Goal: Task Accomplishment & Management: Use online tool/utility

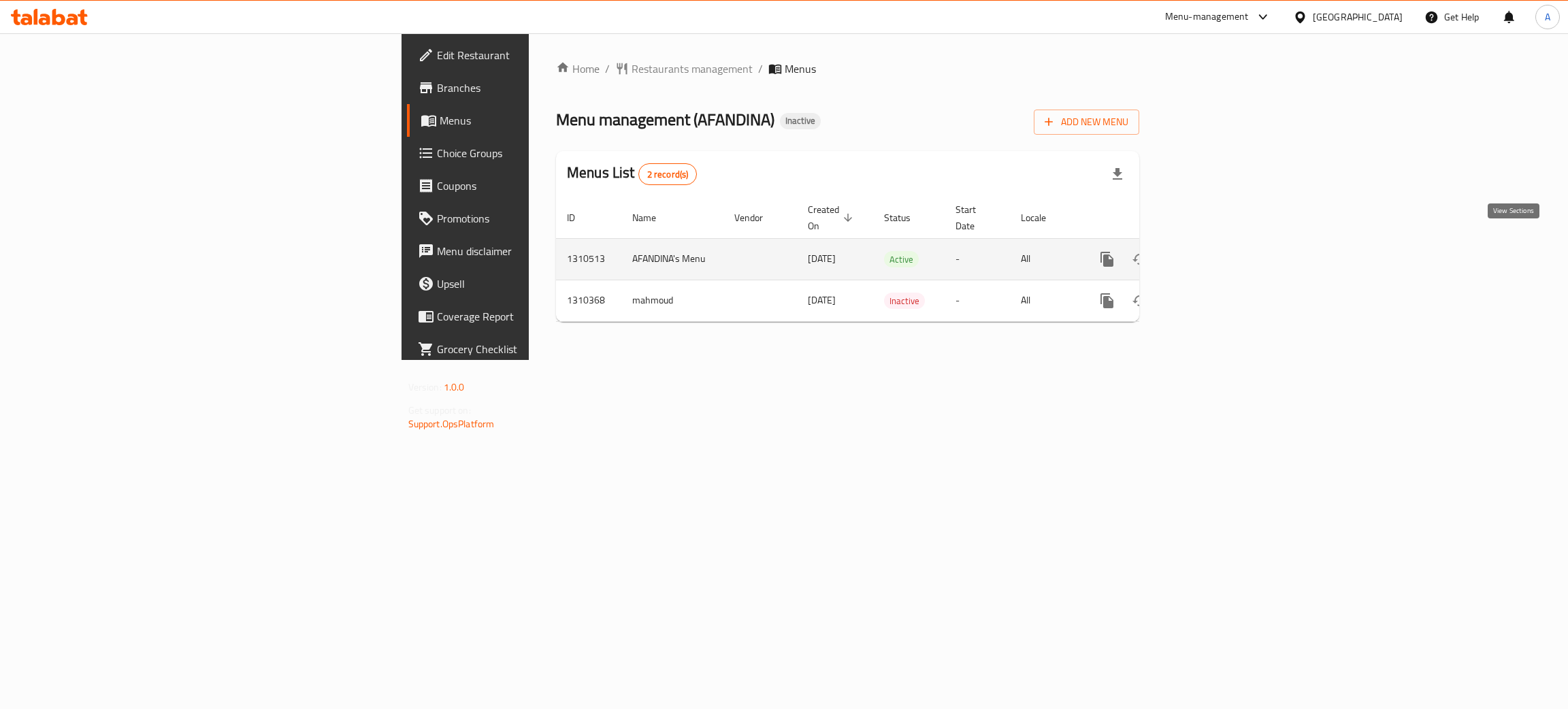
click at [1213, 251] on icon "enhanced table" at bounding box center [1205, 259] width 17 height 17
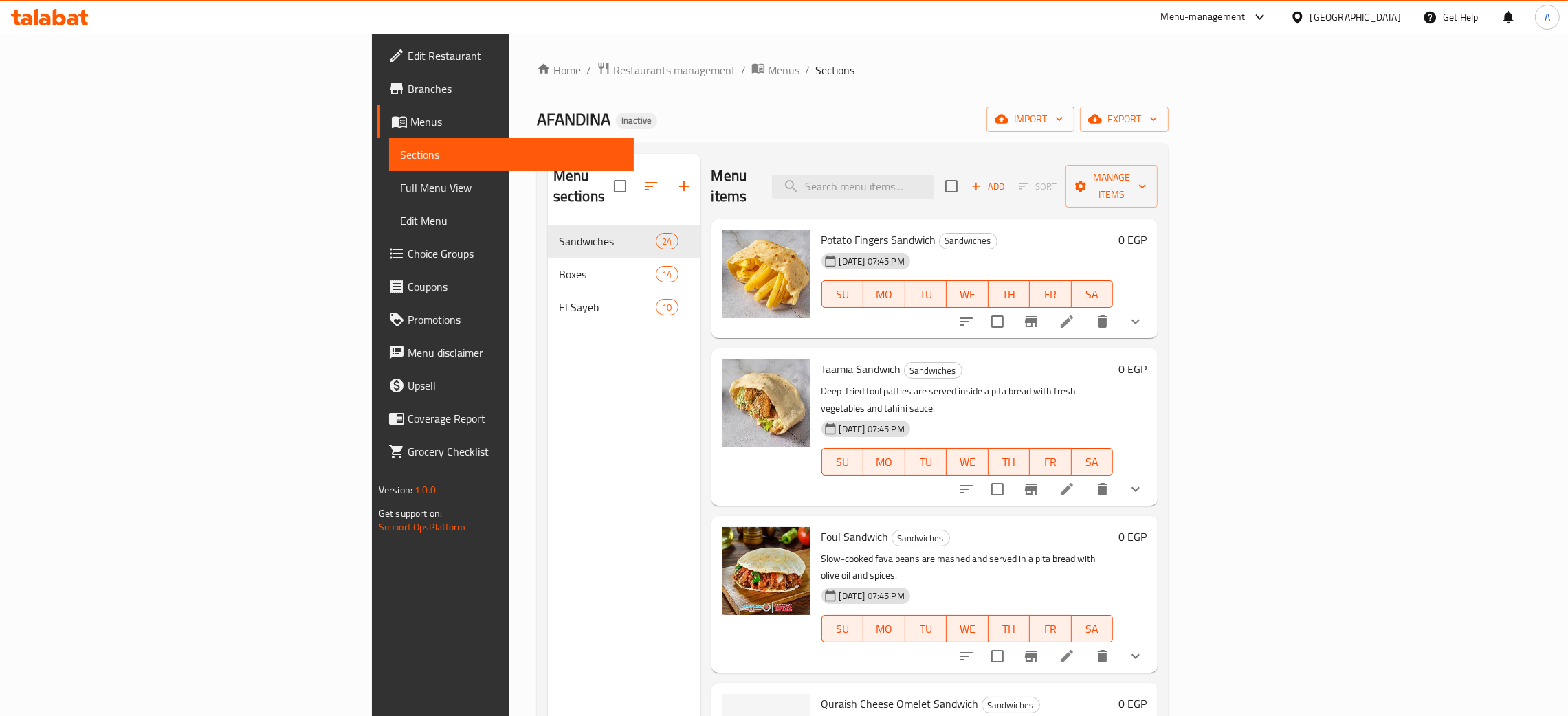
click at [400, 184] on span "Full Menu View" at bounding box center [512, 187] width 223 height 17
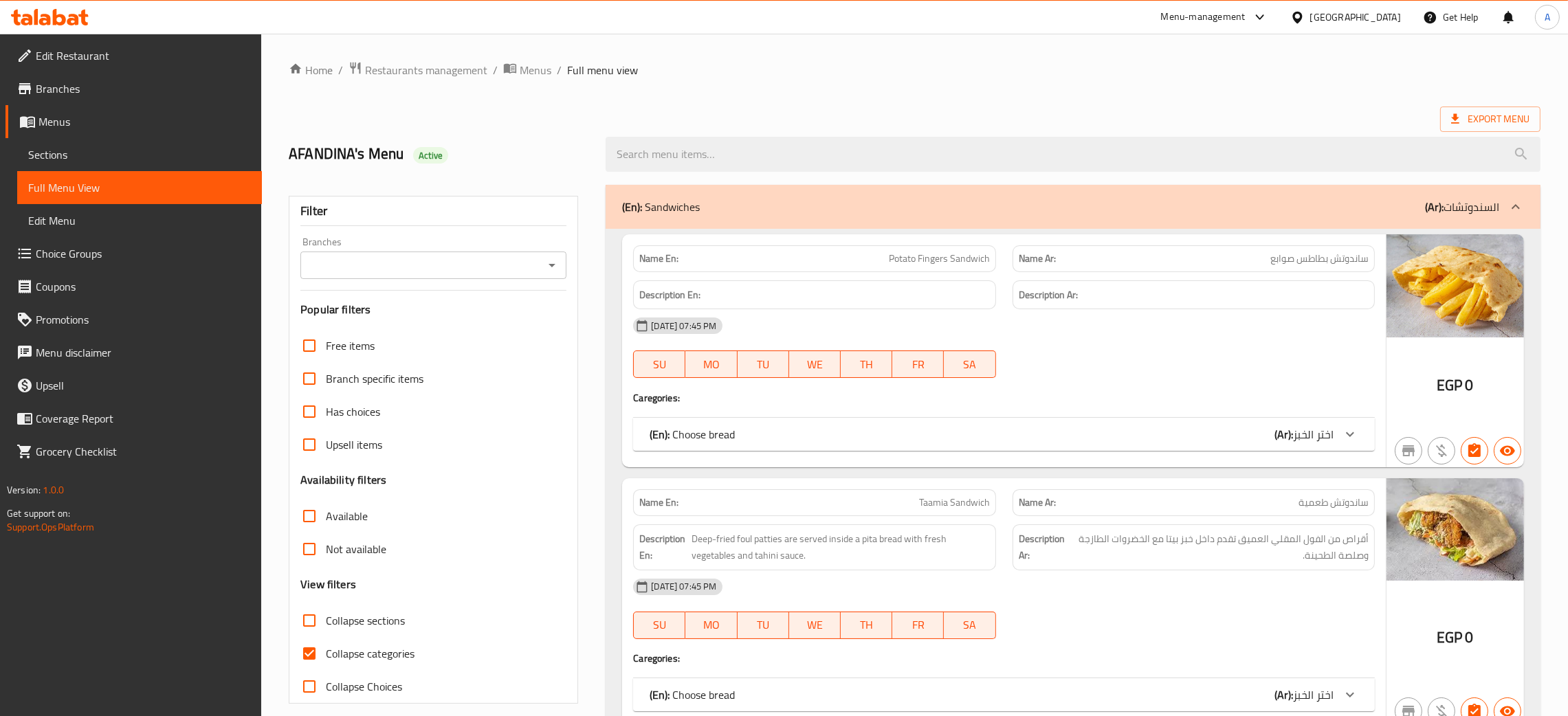
click at [550, 261] on icon "Open" at bounding box center [551, 265] width 17 height 17
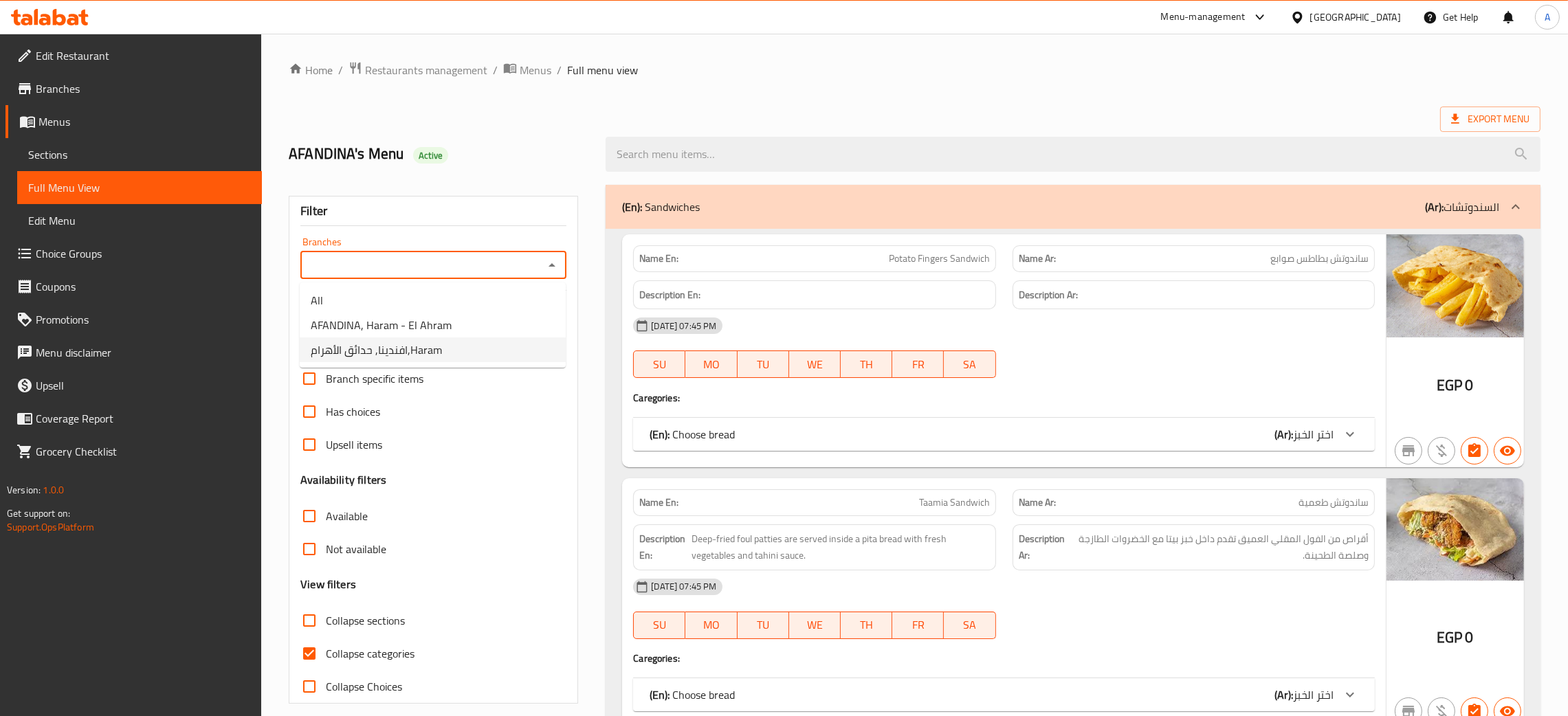
click at [432, 352] on span "افندينا, حدائق الأهرام,Haram" at bounding box center [377, 349] width 132 height 17
click at [553, 266] on icon "Open" at bounding box center [552, 266] width 7 height 4
click at [423, 323] on span "AFANDINA, Haram - El Ahram" at bounding box center [381, 325] width 140 height 17
type input "AFANDINA, Haram - El Ahram"
click at [1122, 428] on div "(En): Choose bread (Ar): اختر الخبز" at bounding box center [991, 433] width 684 height 17
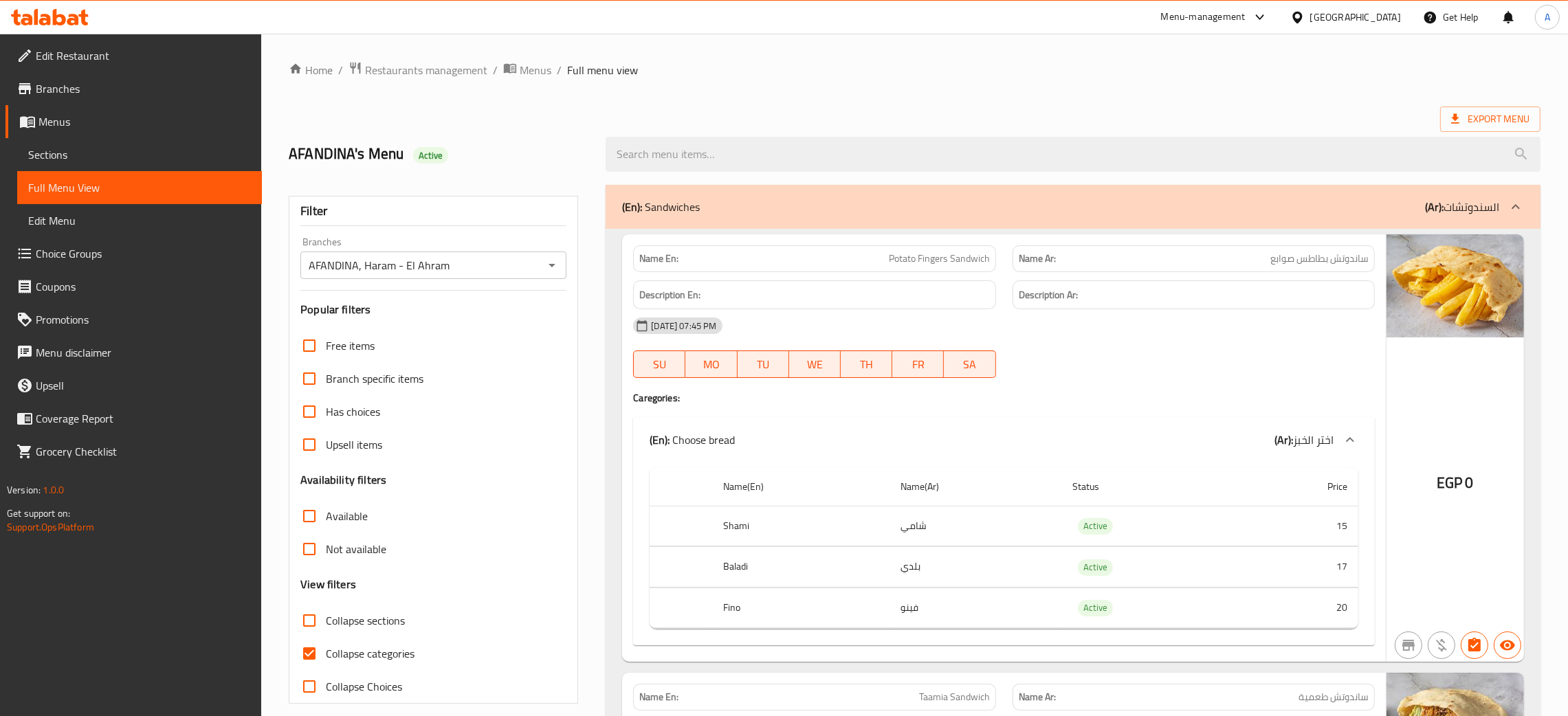
scroll to position [206, 0]
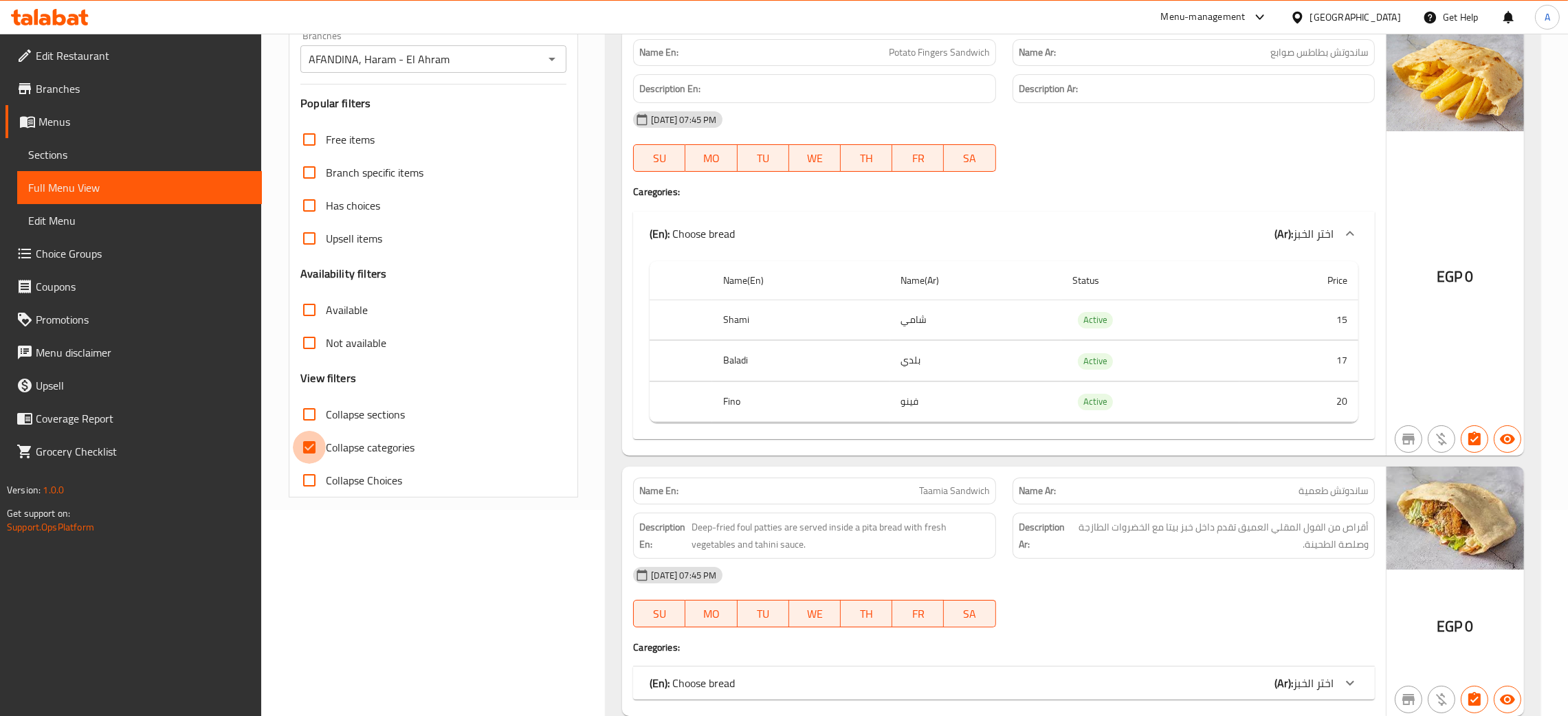
click at [312, 448] on input "Collapse categories" at bounding box center [309, 448] width 33 height 33
checkbox input "false"
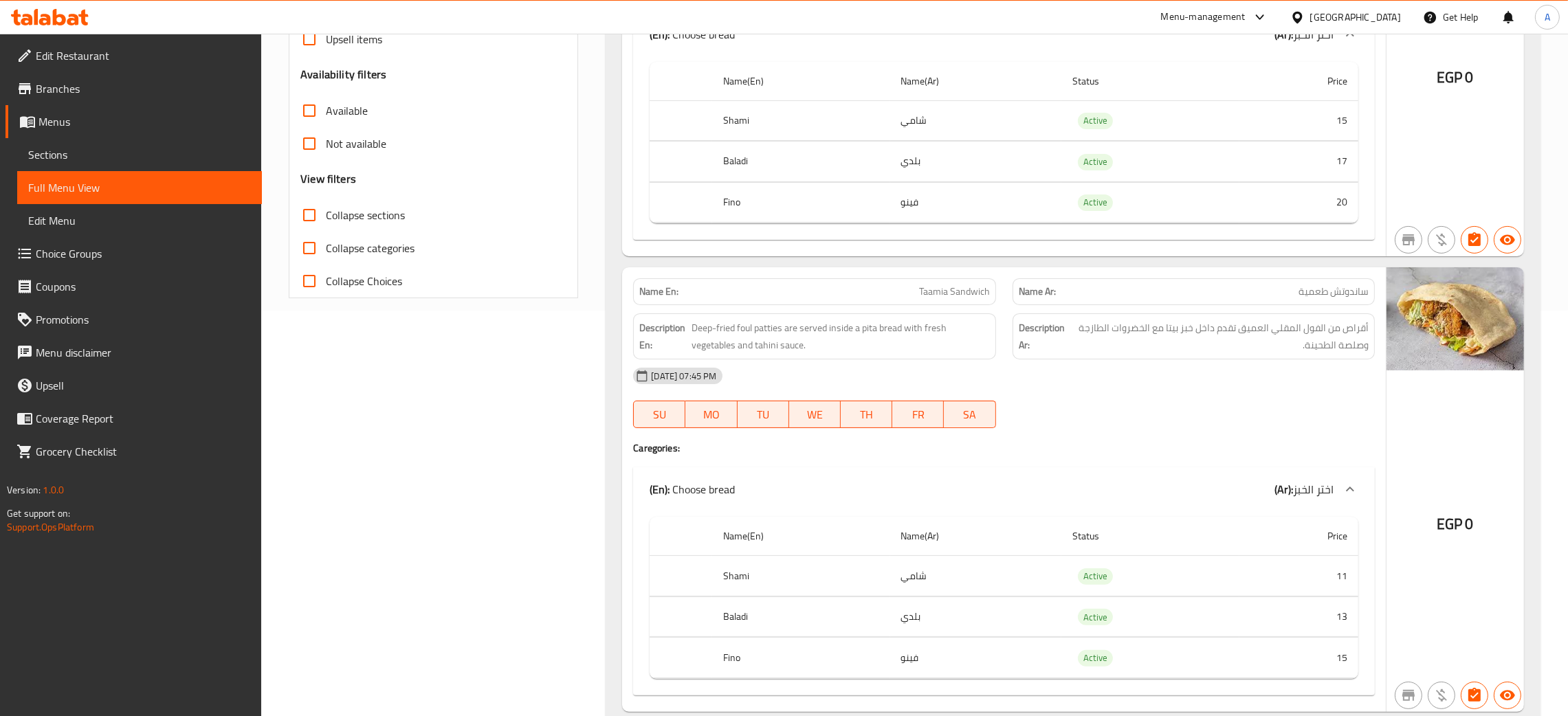
scroll to position [0, 0]
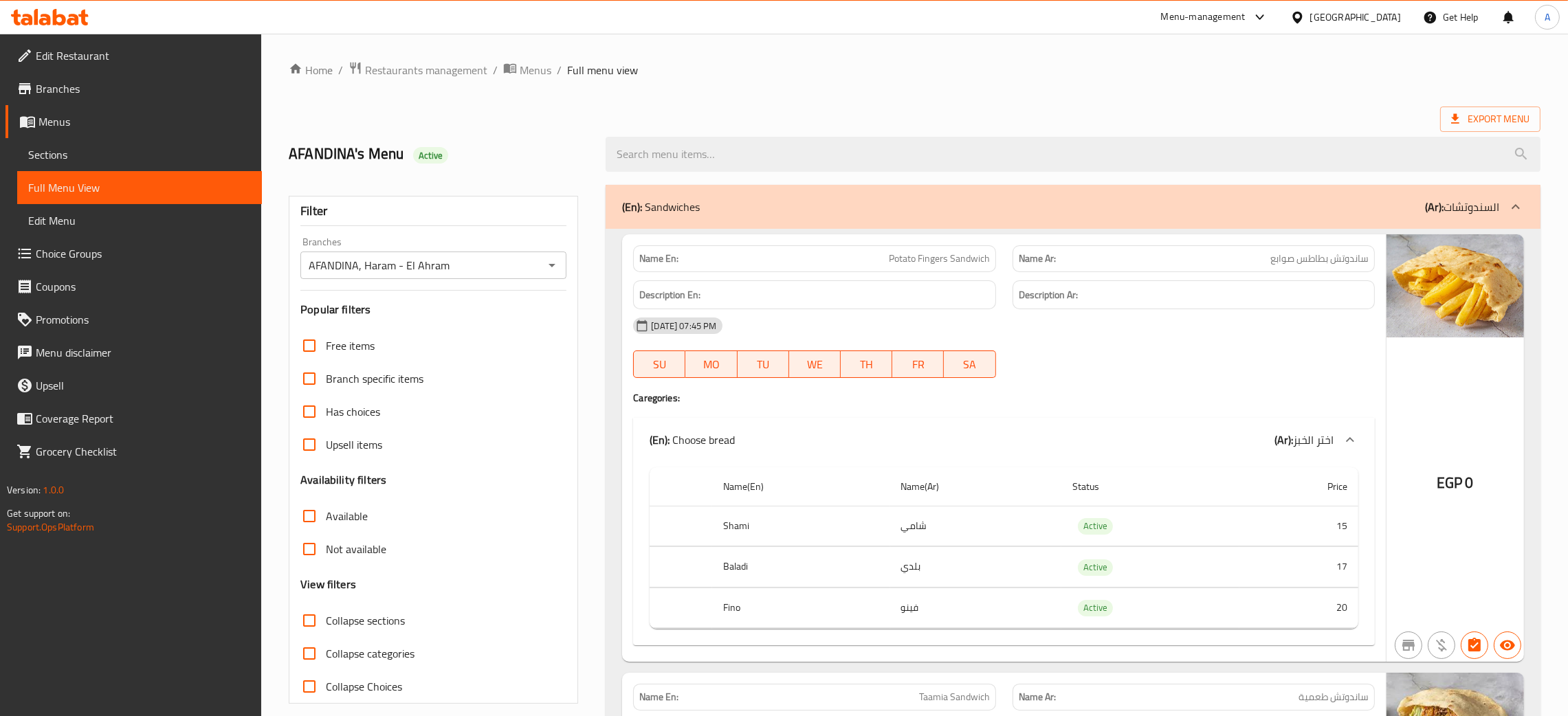
click at [1036, 77] on ol "Home / Restaurants management / Menus / Full menu view" at bounding box center [914, 70] width 1251 height 18
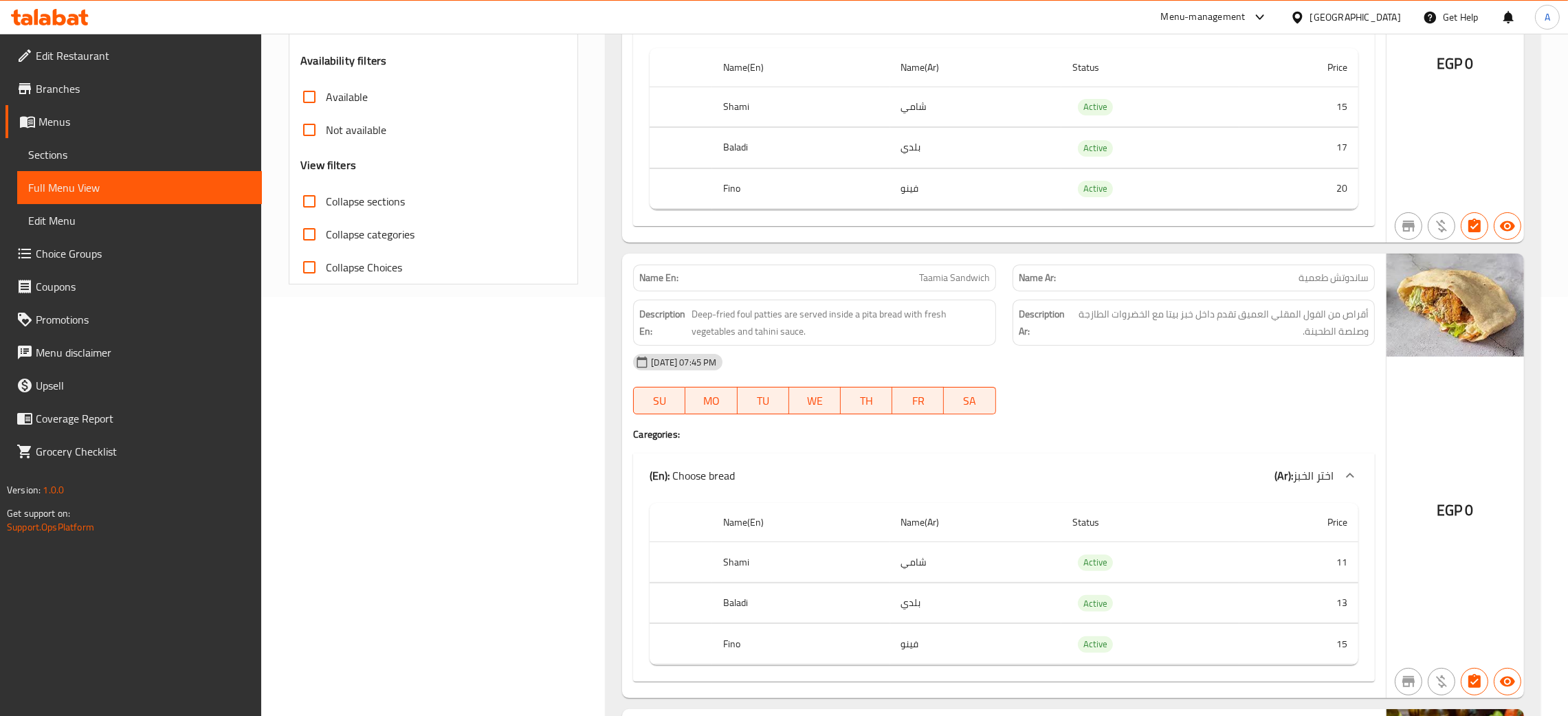
scroll to position [514, 0]
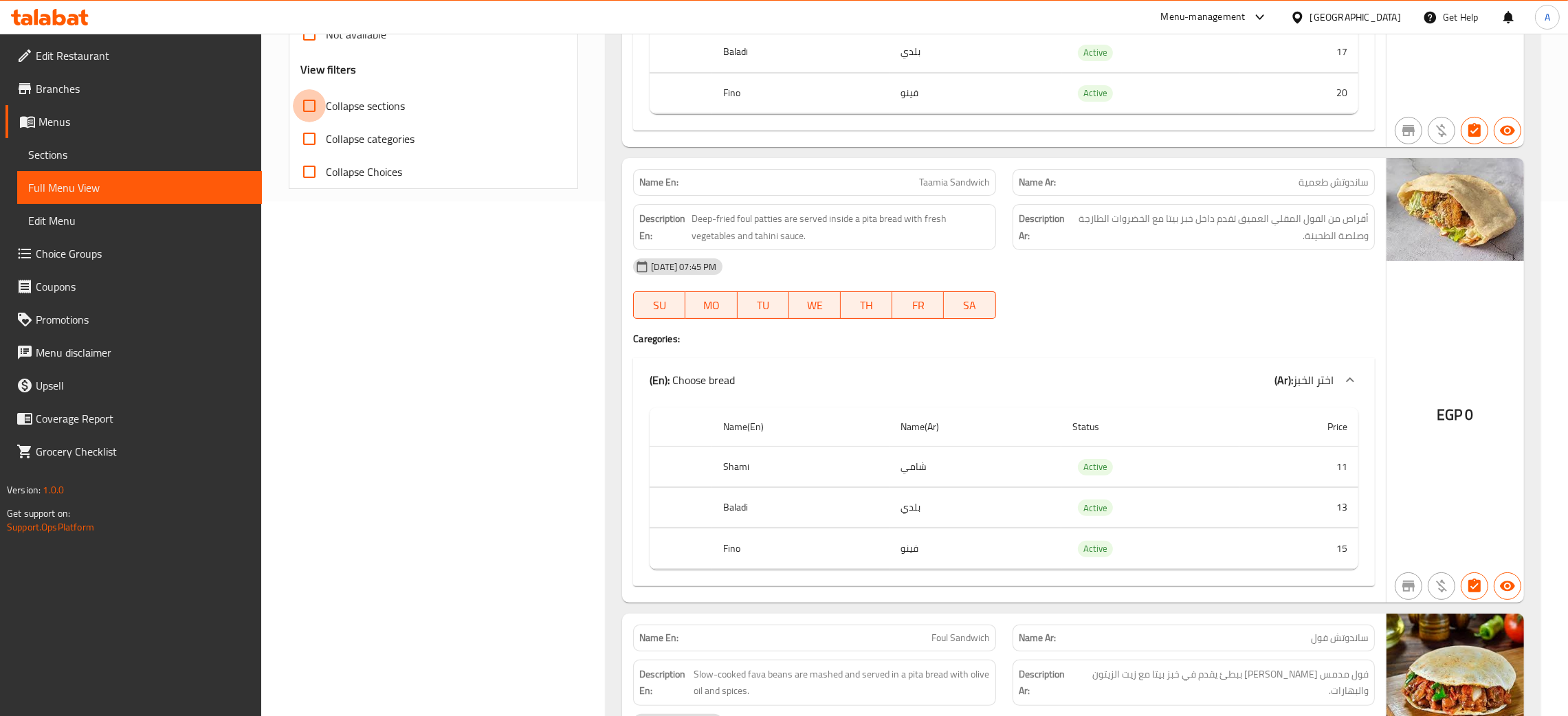
click at [312, 107] on input "Collapse sections" at bounding box center [309, 106] width 33 height 33
checkbox input "true"
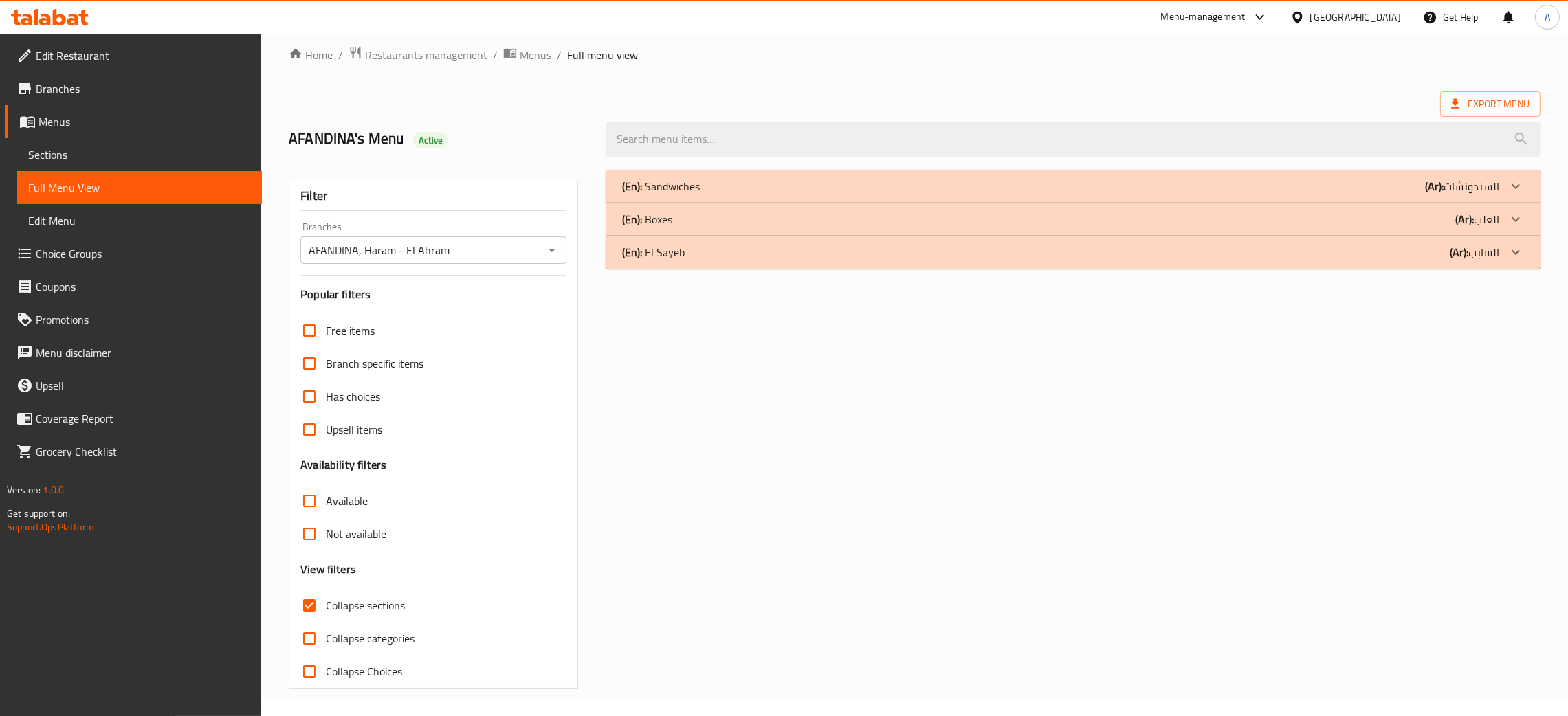
scroll to position [15, 0]
click at [863, 399] on div "(En): Sandwiches (Ar): السندوتشات Name En: Potato Fingers Sandwich Name Ar: سان…" at bounding box center [1072, 429] width 951 height 535
click at [1445, 218] on div "(En): Boxes (Ar): العلب" at bounding box center [1060, 218] width 877 height 17
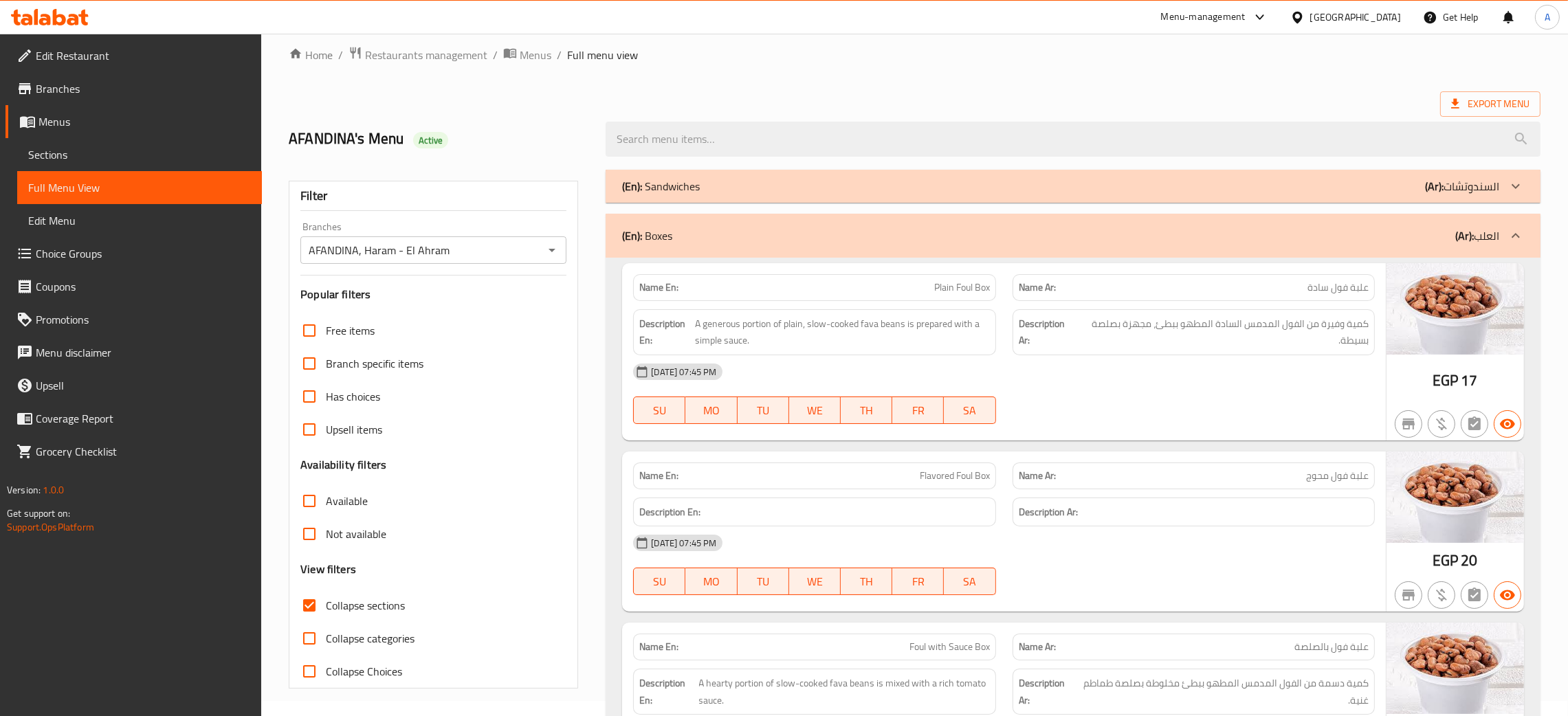
click at [1387, 22] on div "Egypt" at bounding box center [1355, 17] width 90 height 15
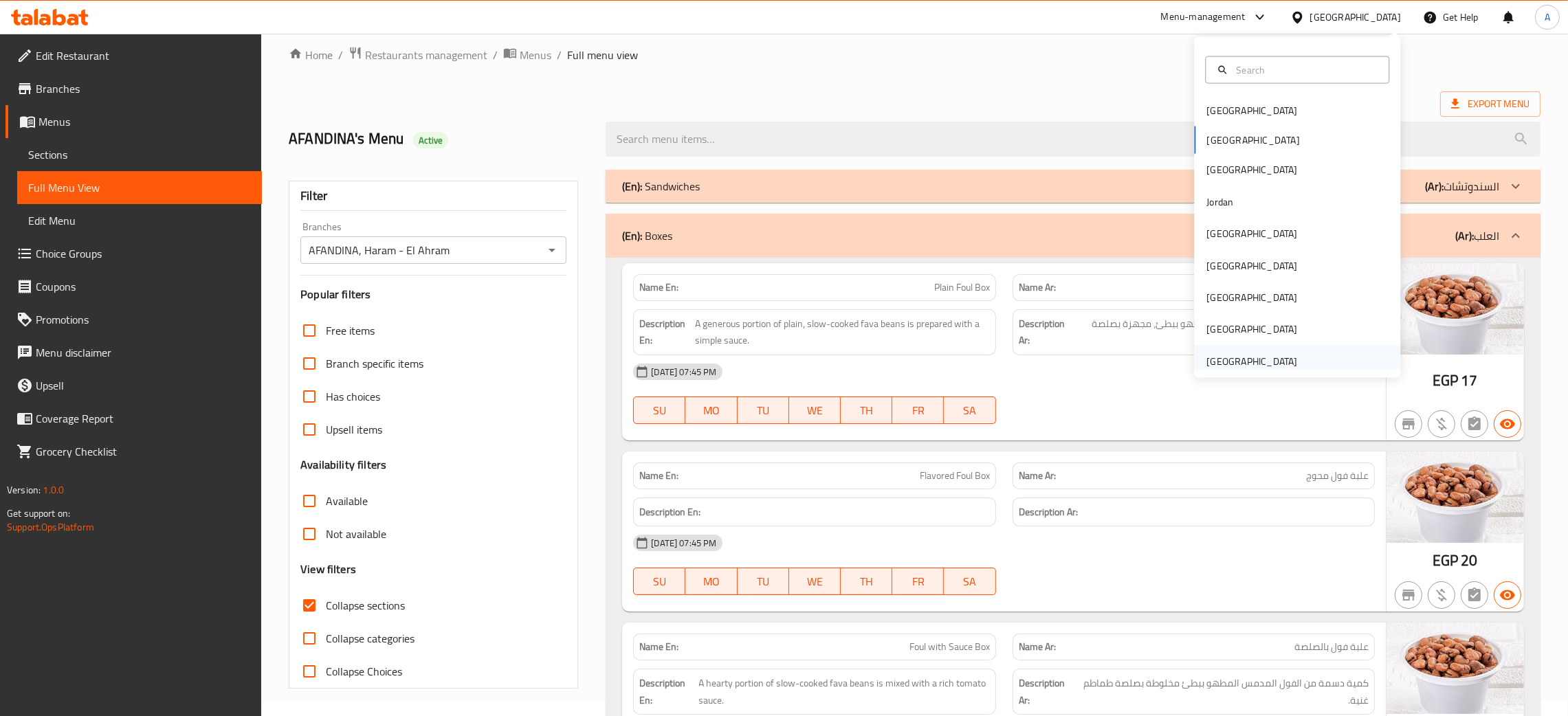
click at [1248, 366] on div "[GEOGRAPHIC_DATA]" at bounding box center [1251, 360] width 90 height 15
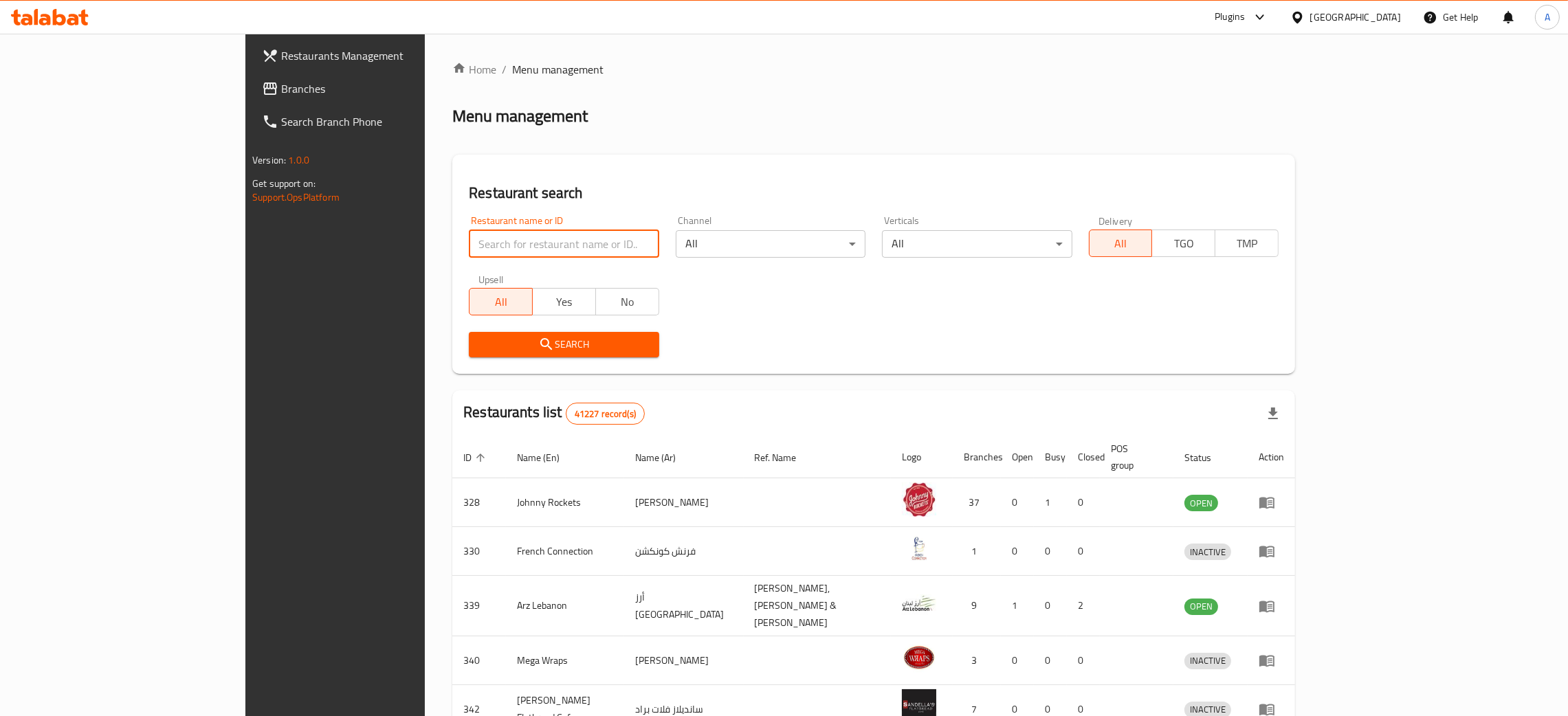
click at [469, 241] on input "search" at bounding box center [564, 243] width 190 height 27
type input "DEM ART FLOWERS"
click button "Search" at bounding box center [564, 344] width 190 height 25
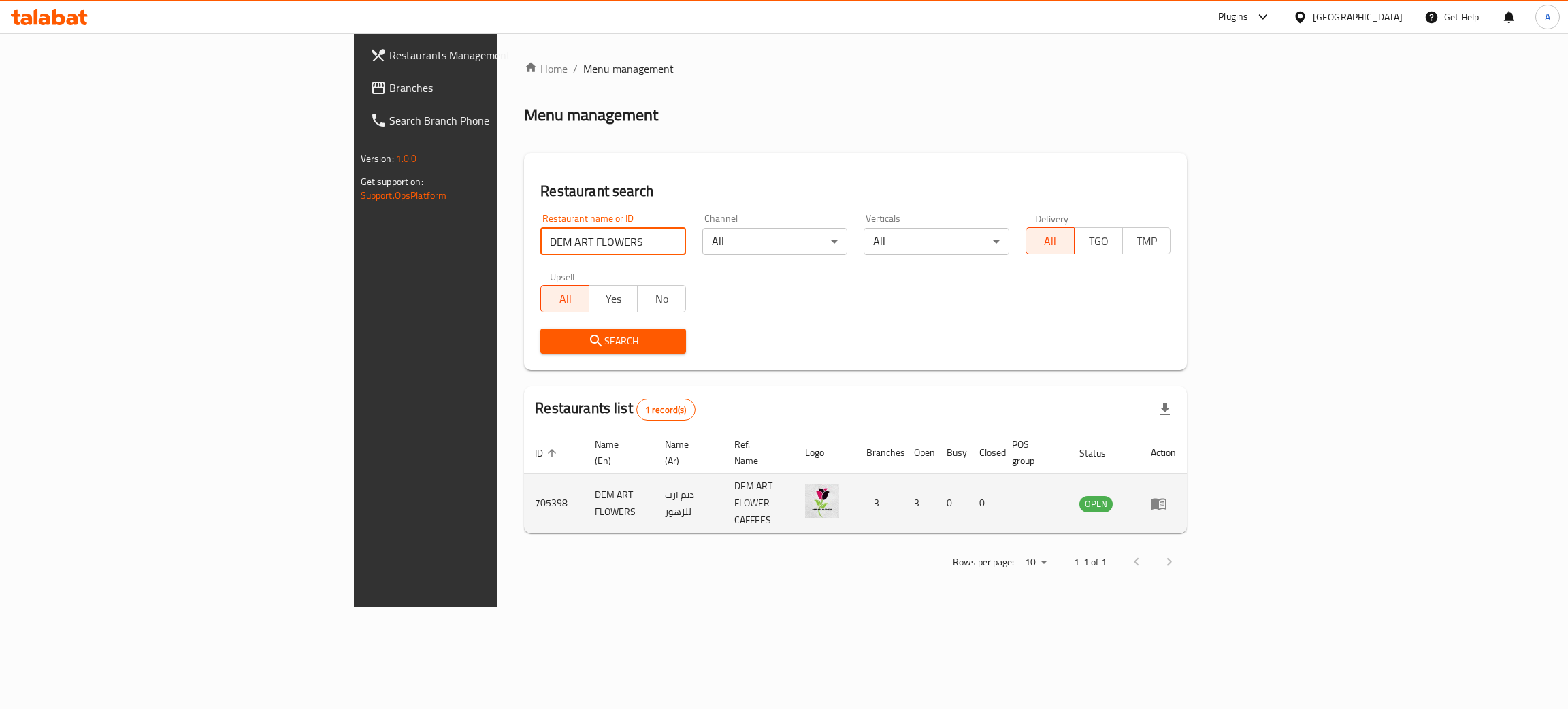
click at [1186, 480] on td "enhanced table" at bounding box center [1163, 503] width 47 height 60
click at [1166, 498] on icon "enhanced table" at bounding box center [1158, 503] width 15 height 11
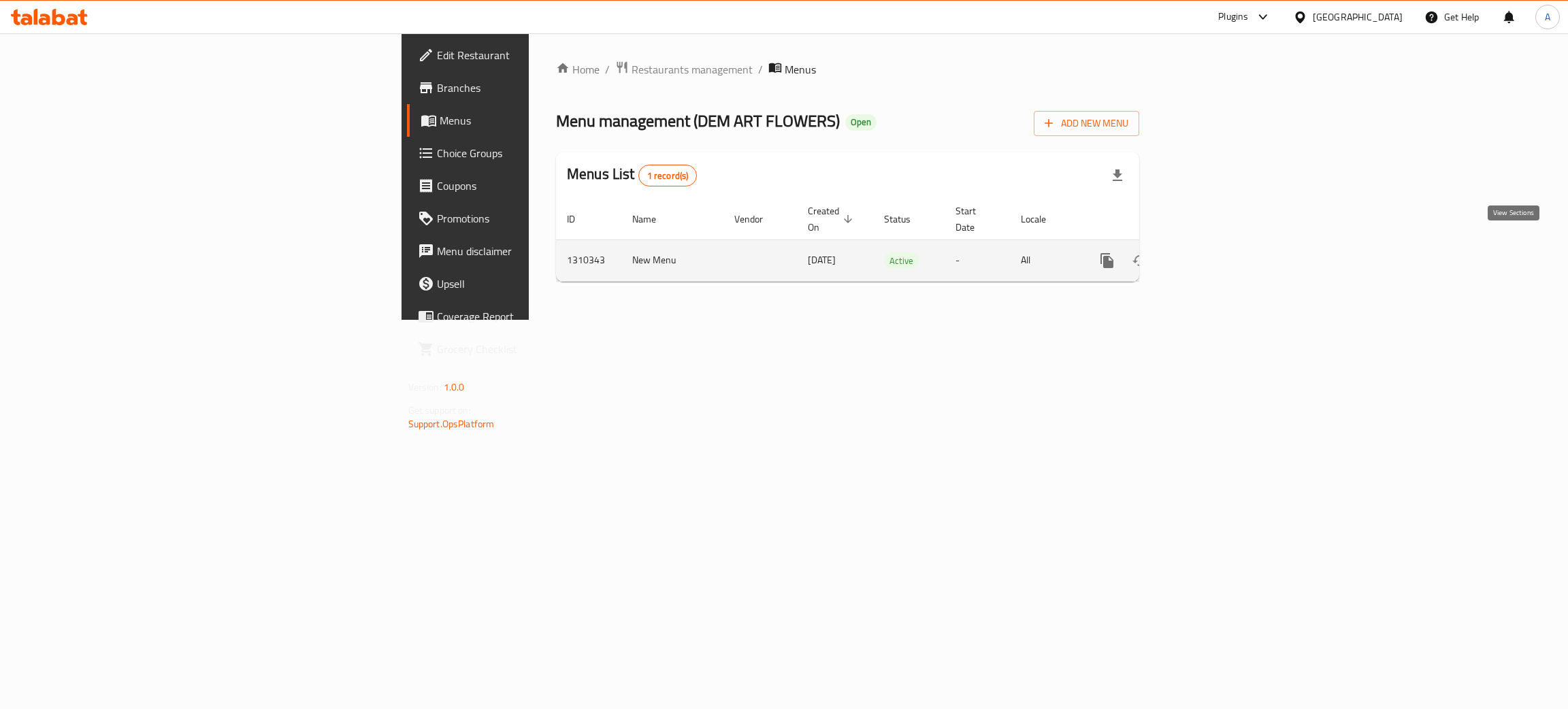
click at [1213, 252] on icon "enhanced table" at bounding box center [1205, 260] width 17 height 17
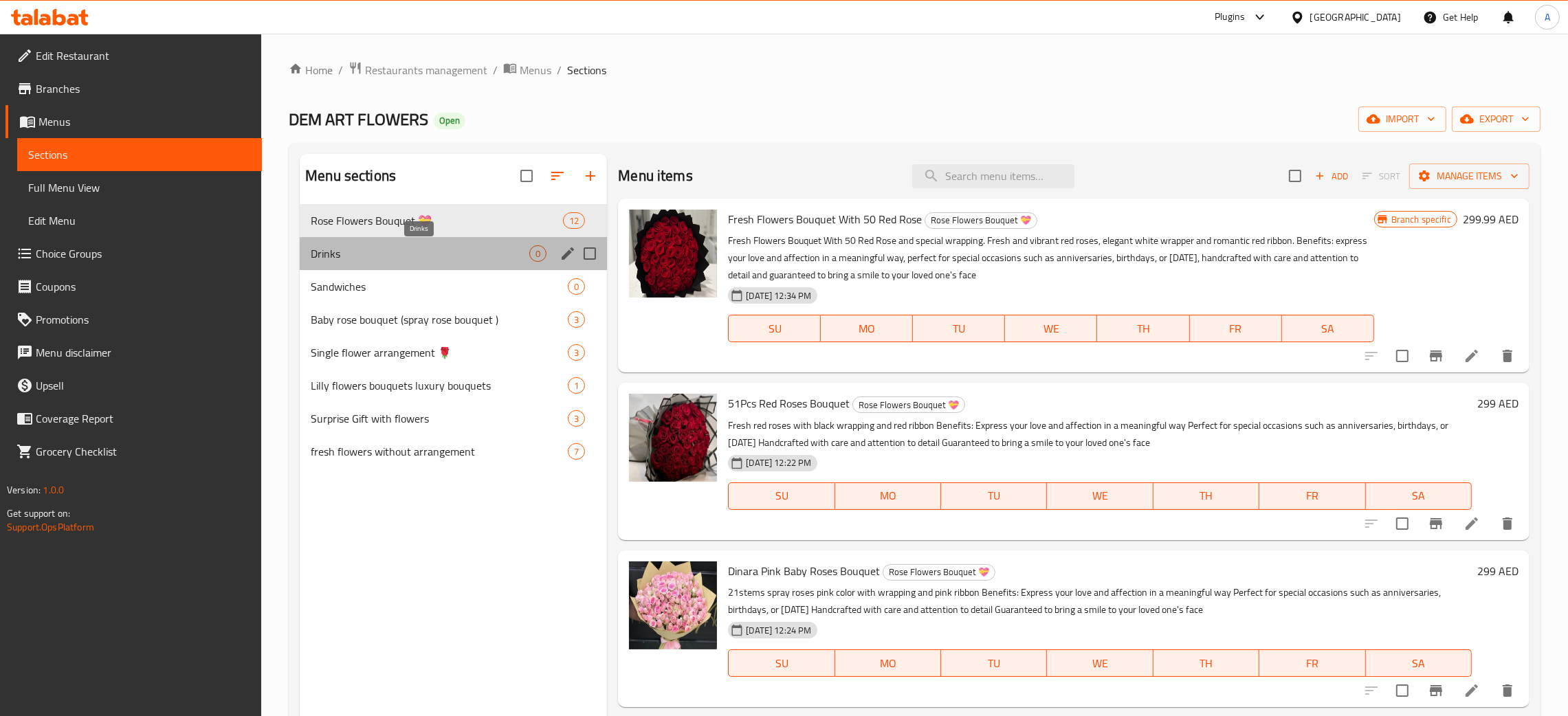
click at [371, 258] on span "Drinks" at bounding box center [420, 253] width 219 height 17
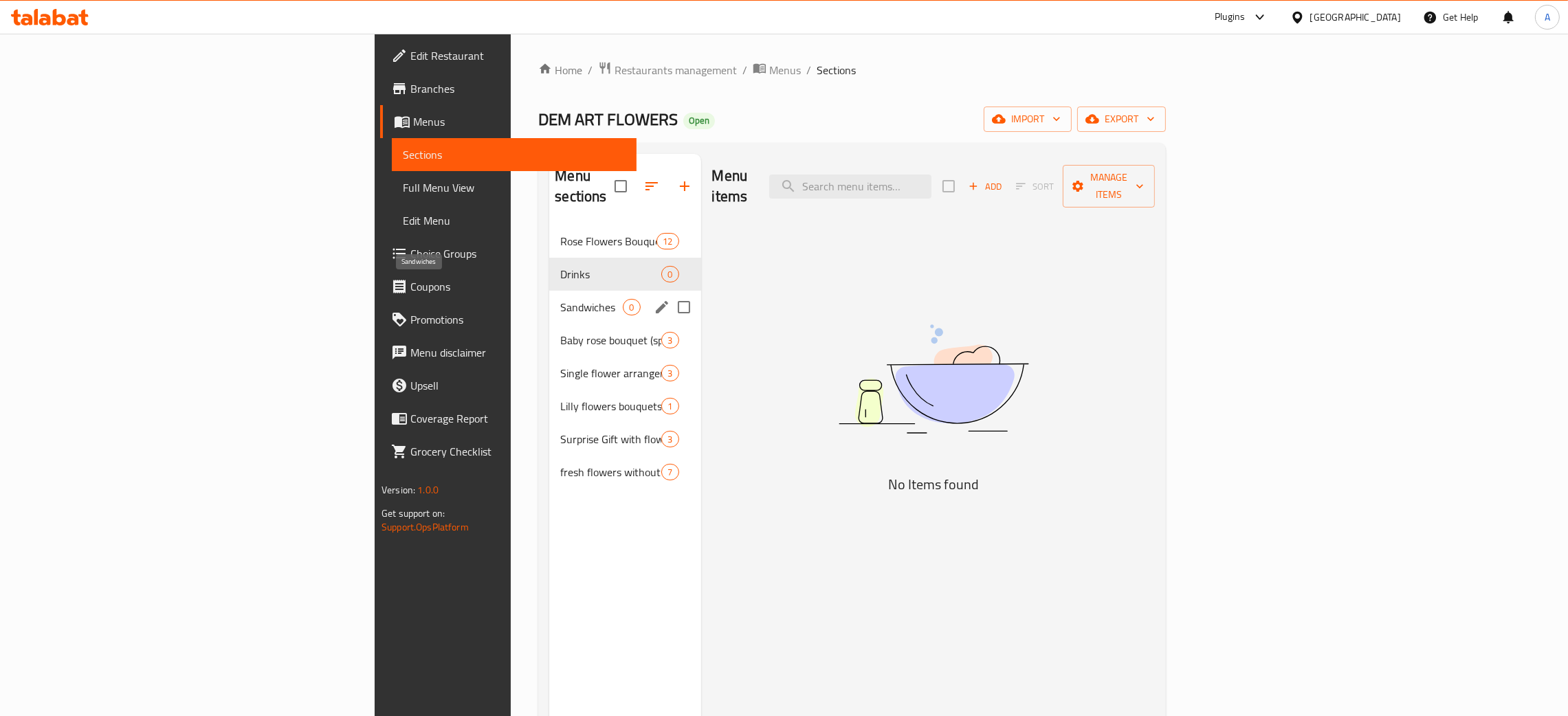
click at [560, 299] on span "Sandwiches" at bounding box center [591, 307] width 62 height 17
click at [560, 332] on span "Baby rose bouquet (spray rose bouquet )" at bounding box center [591, 340] width 62 height 17
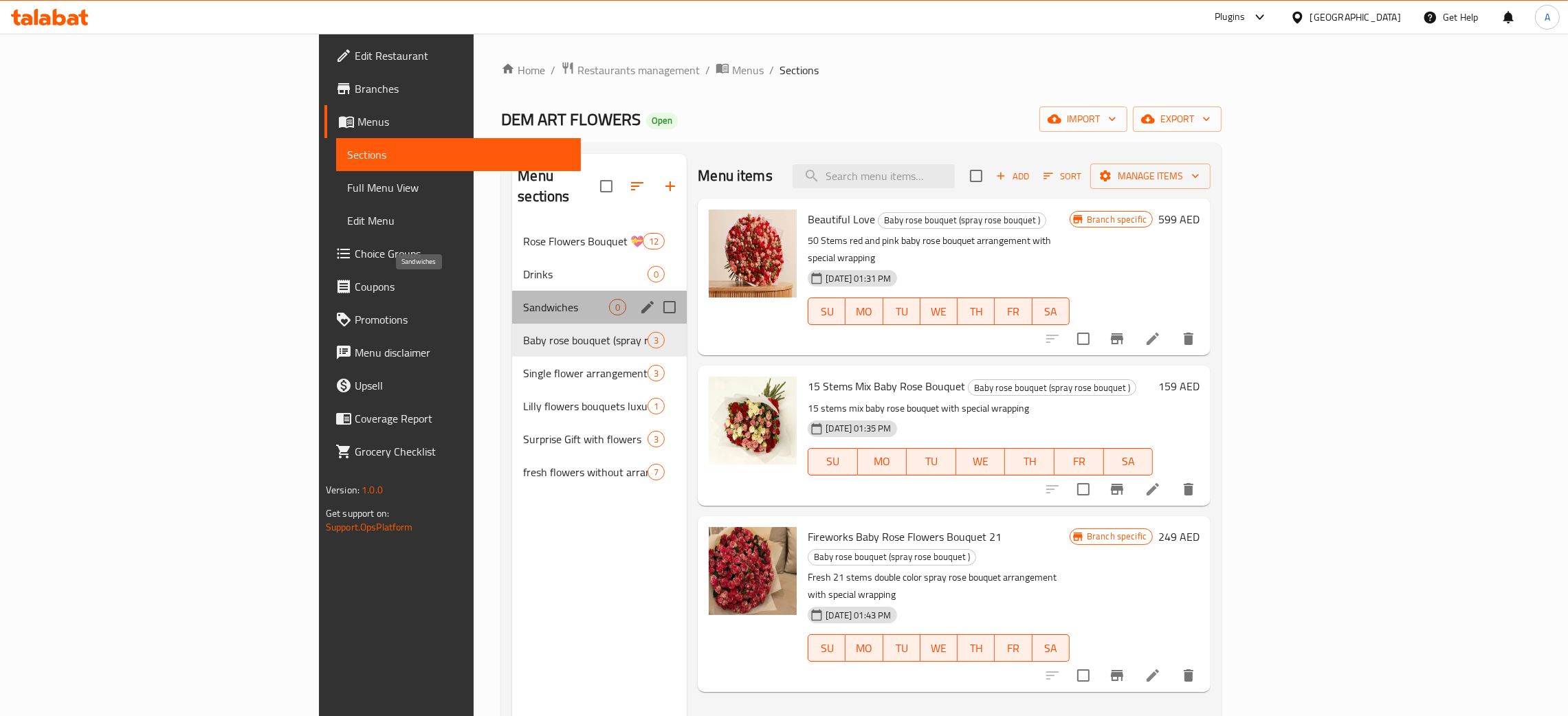
click at [523, 299] on span "Sandwiches" at bounding box center [566, 307] width 86 height 17
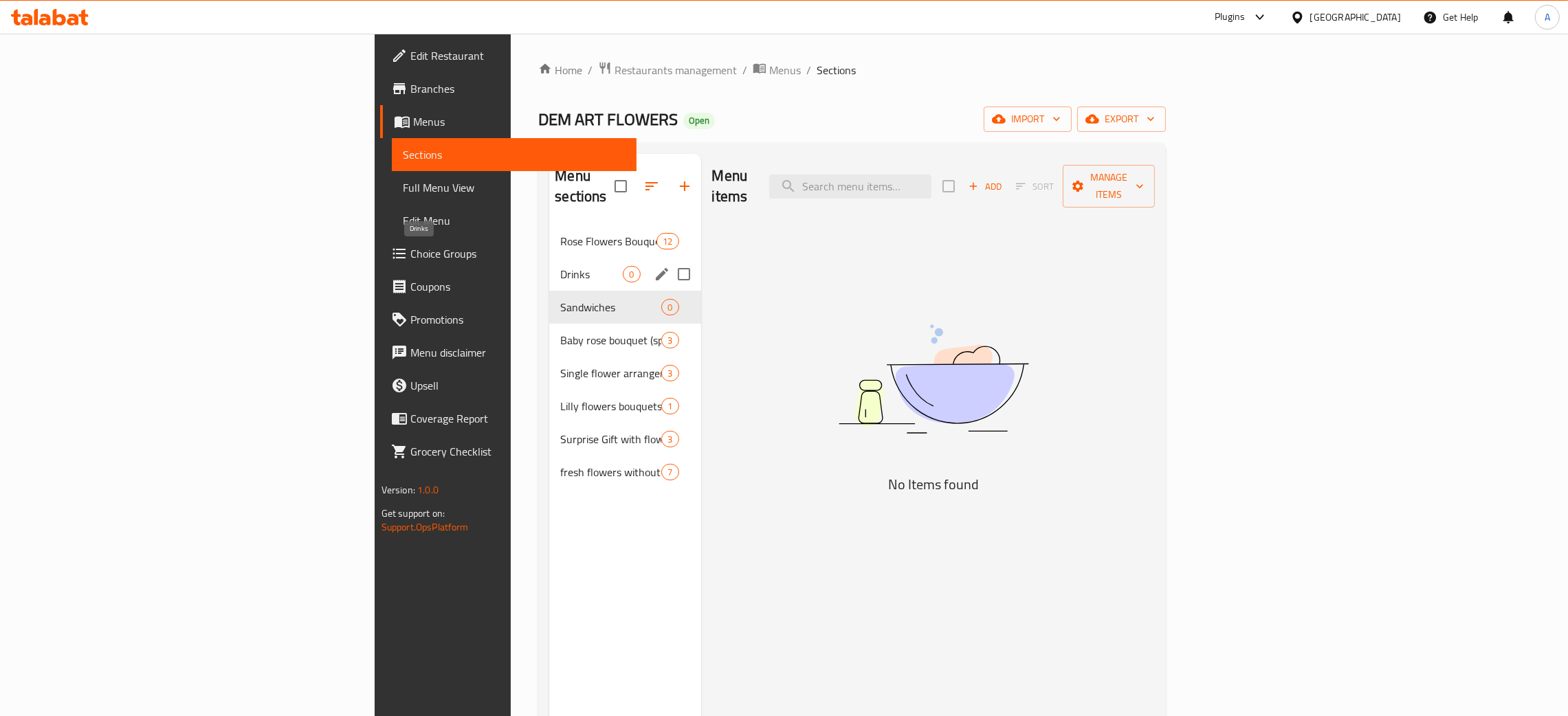
click at [560, 266] on span "Drinks" at bounding box center [591, 274] width 62 height 17
click at [560, 299] on span "Sandwiches" at bounding box center [591, 307] width 62 height 17
click at [549, 328] on div "Baby rose bouquet (spray rose bouquet ) 3" at bounding box center [624, 340] width 151 height 33
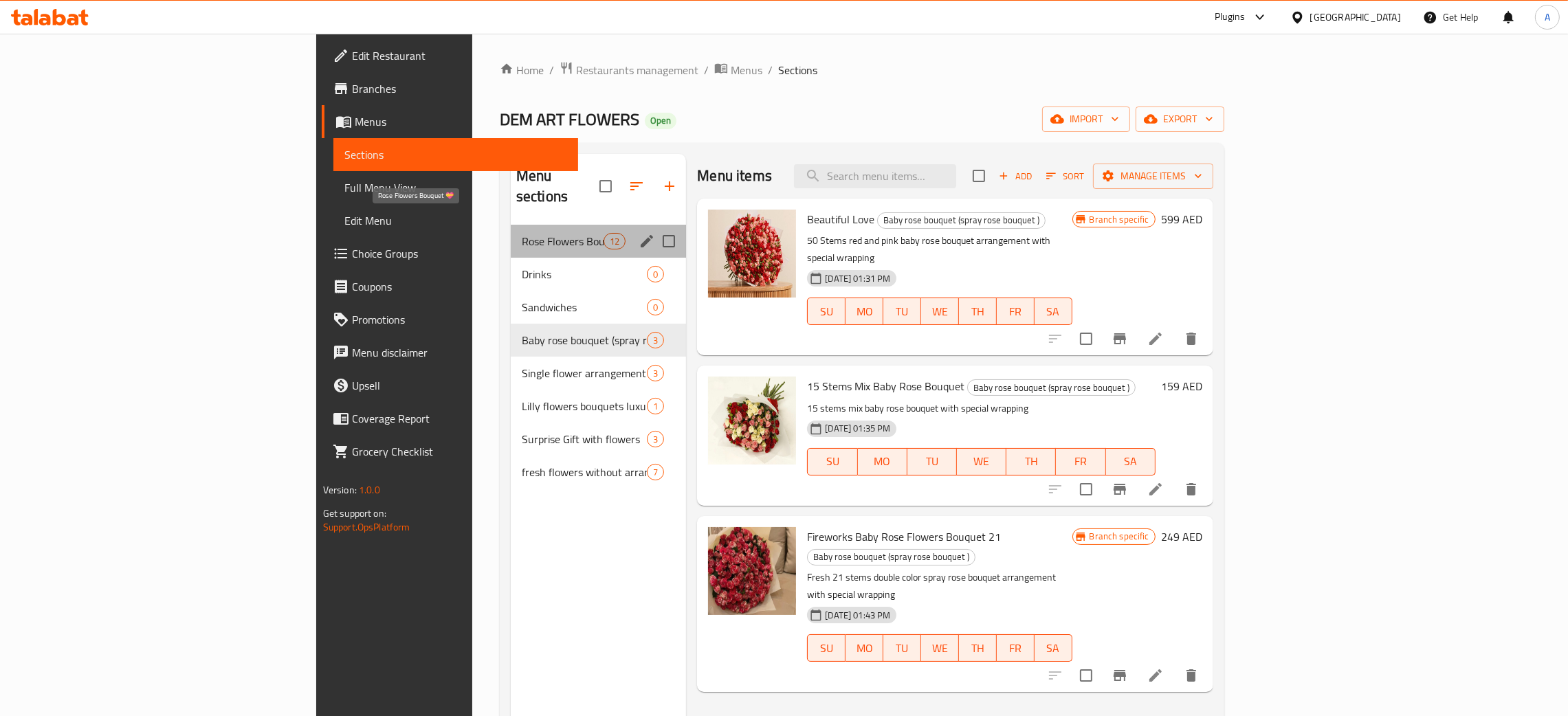
click at [521, 233] on span "Rose Flowers Bouquet 💝" at bounding box center [562, 240] width 82 height 17
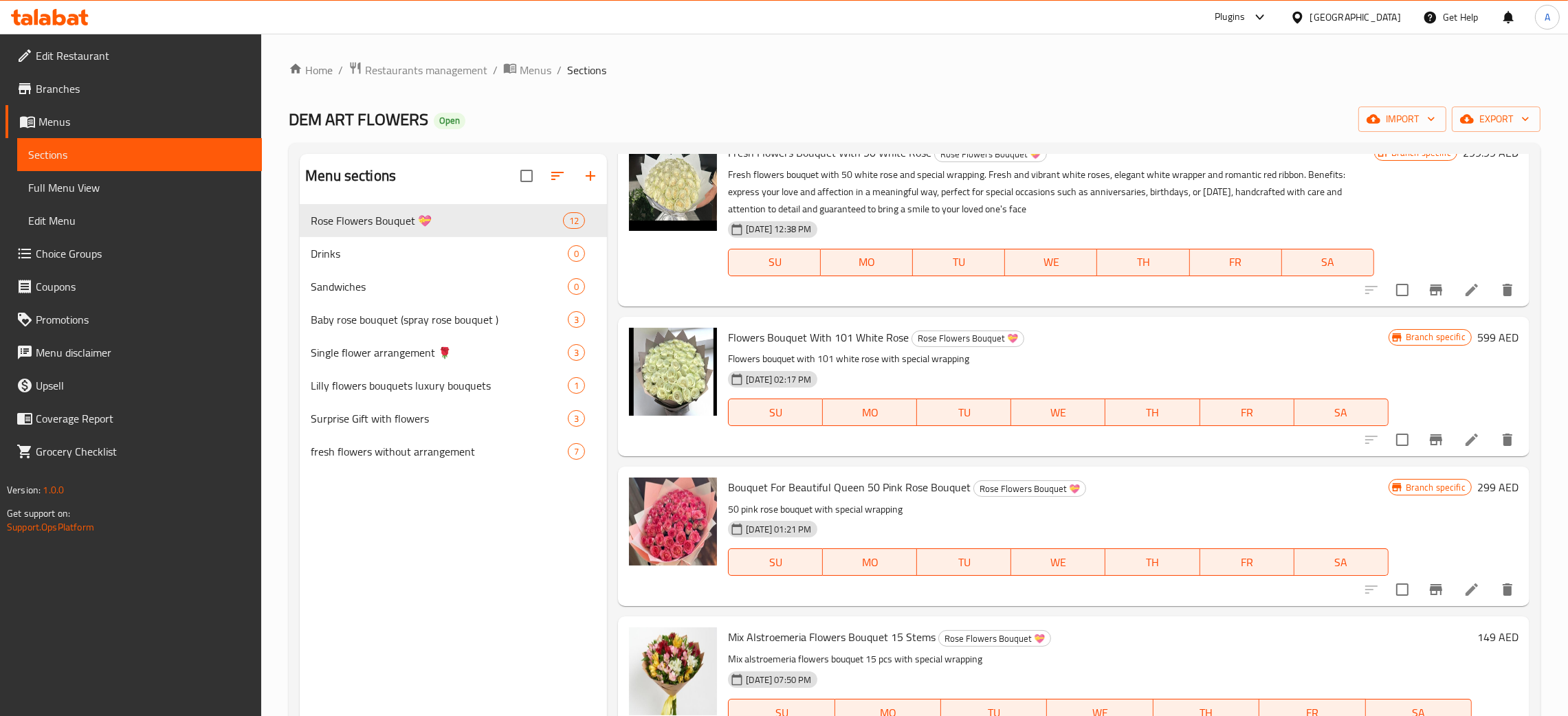
scroll to position [1272, 0]
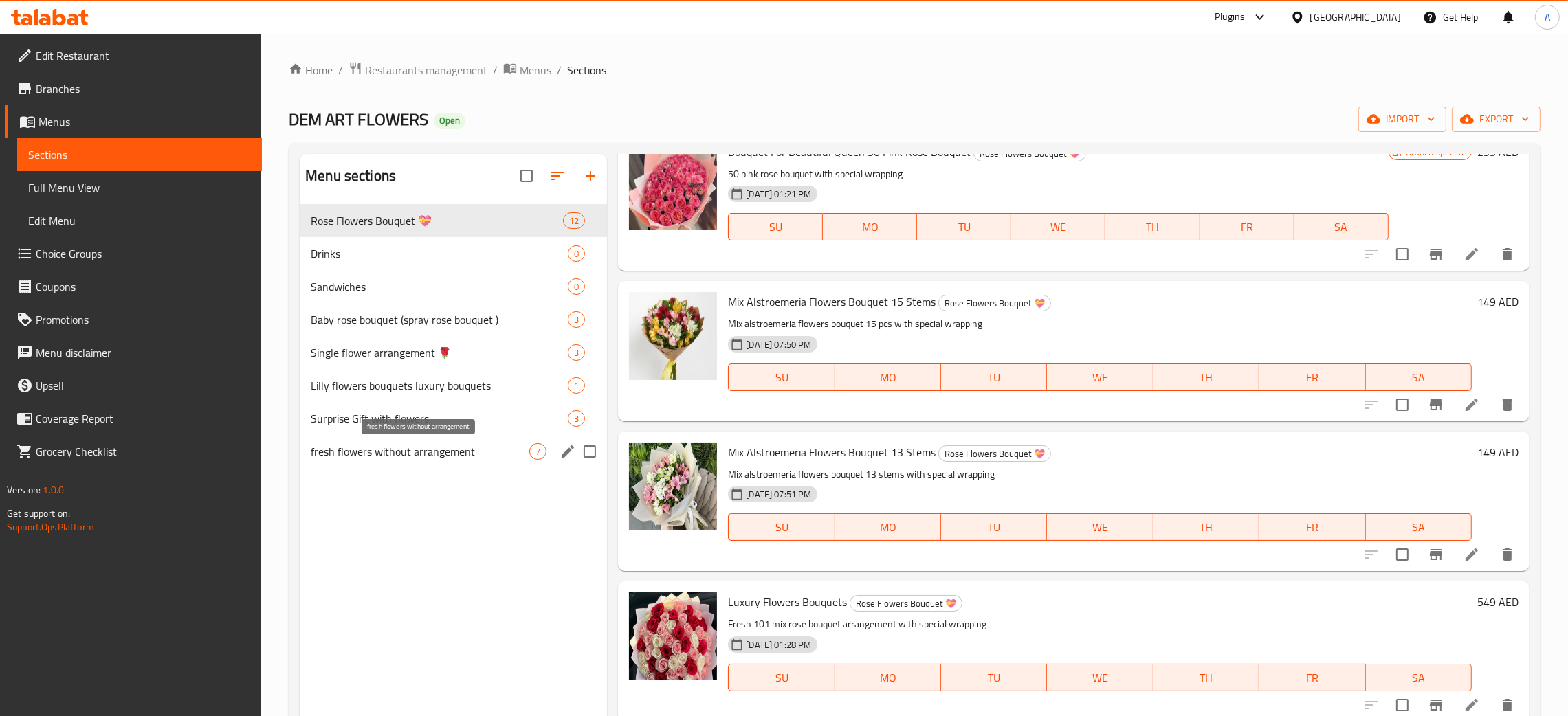
click at [453, 448] on span "fresh flowers without arrangement" at bounding box center [420, 451] width 219 height 17
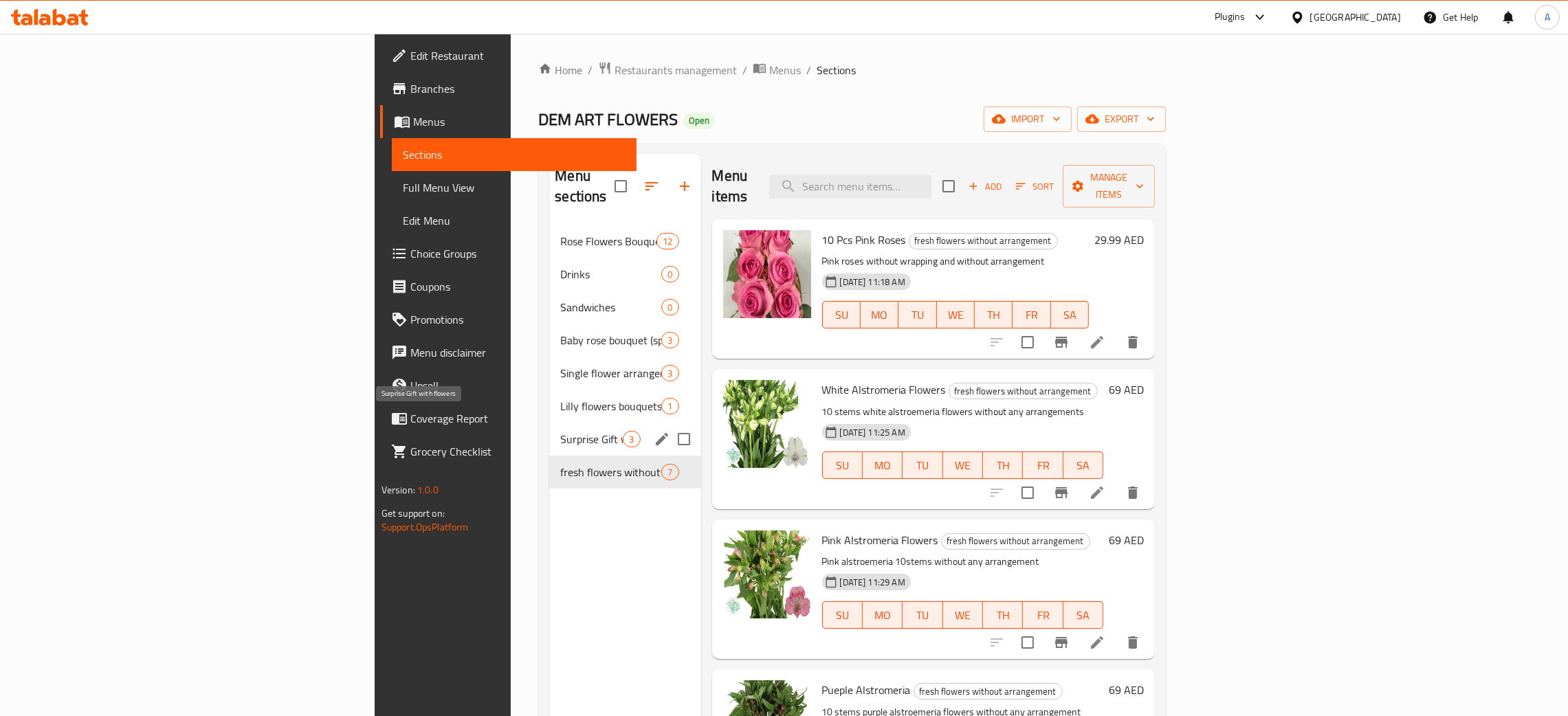
click at [560, 431] on span "Surprise Gift with flowers" at bounding box center [591, 439] width 62 height 17
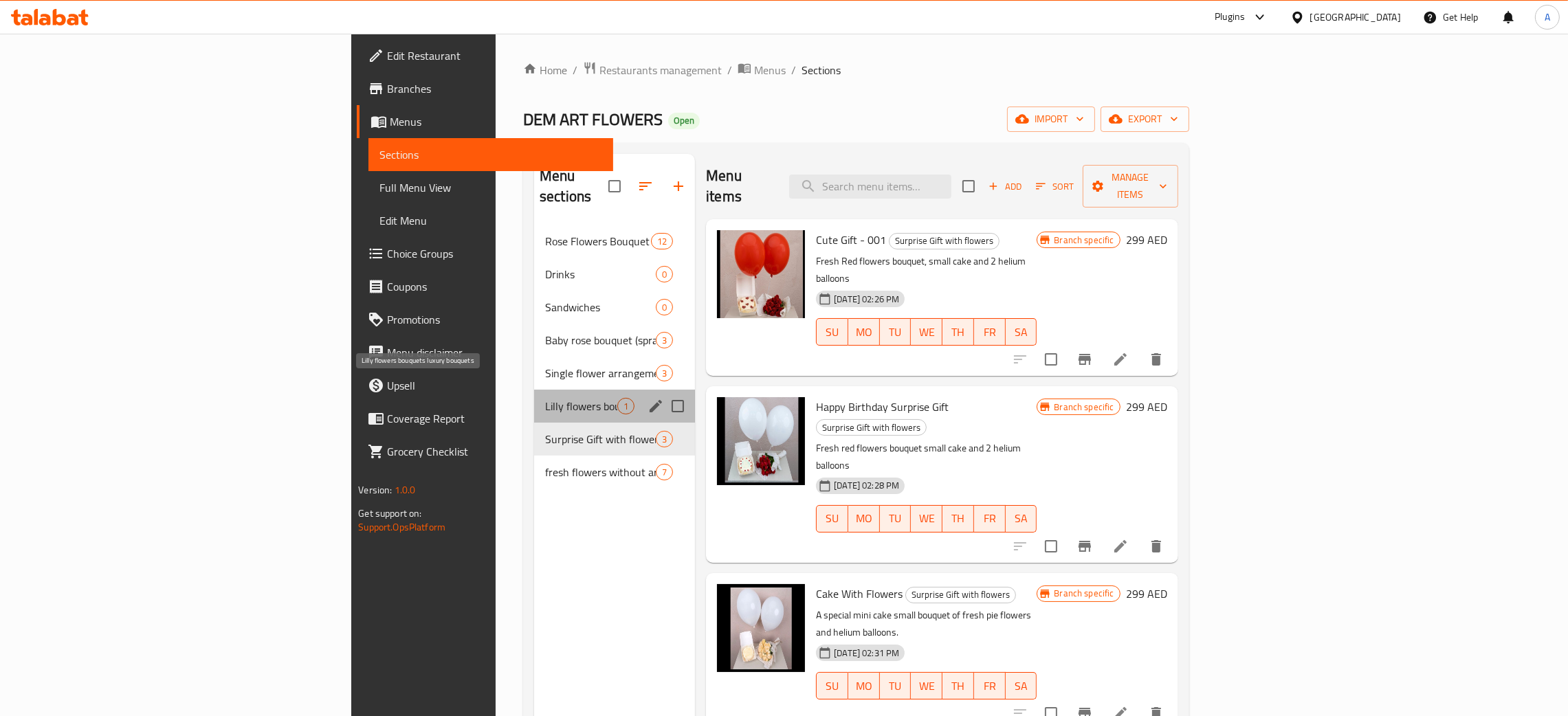
click at [545, 397] on span "Lilly flowers bouquets luxury bouquets" at bounding box center [581, 405] width 72 height 17
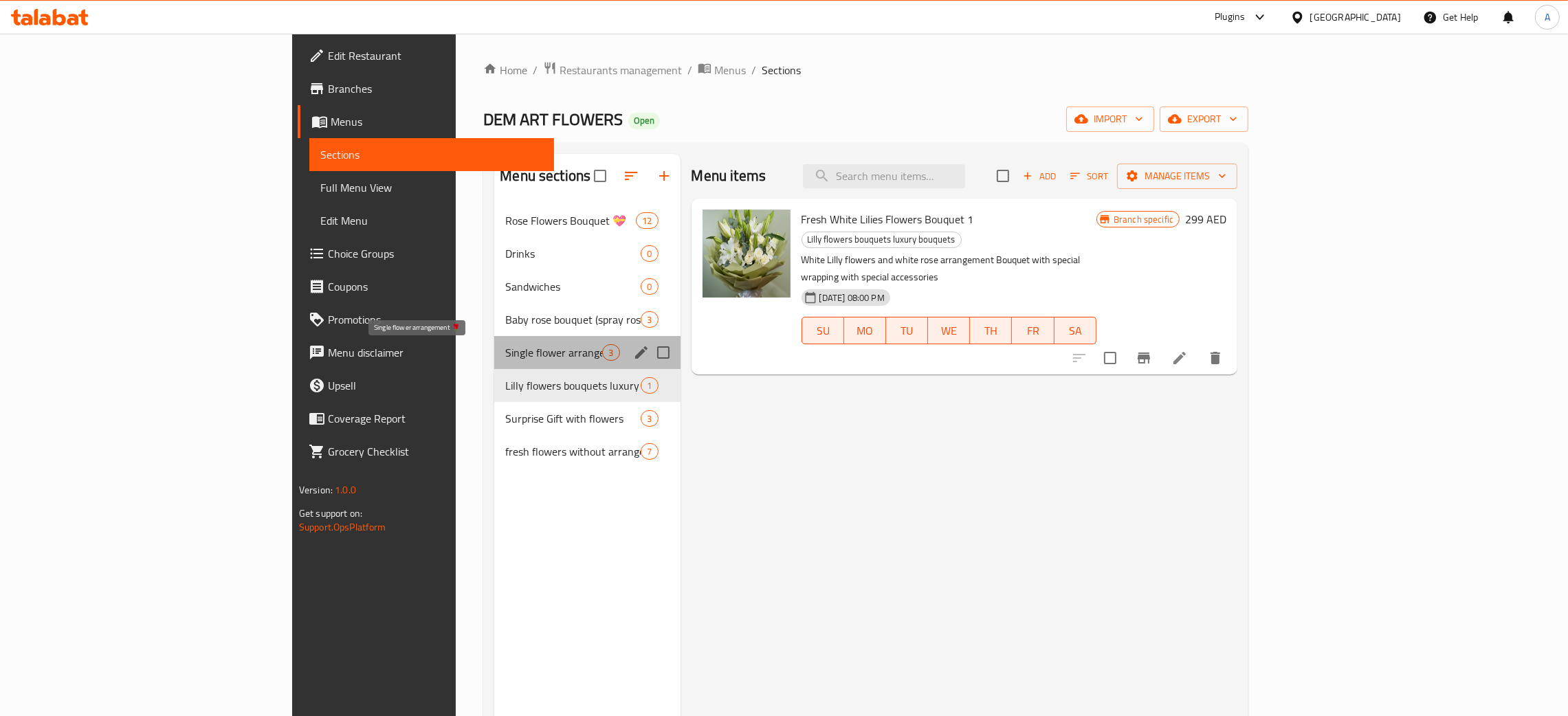
click at [505, 349] on span "Single flower arrangement 🌹" at bounding box center [553, 352] width 97 height 17
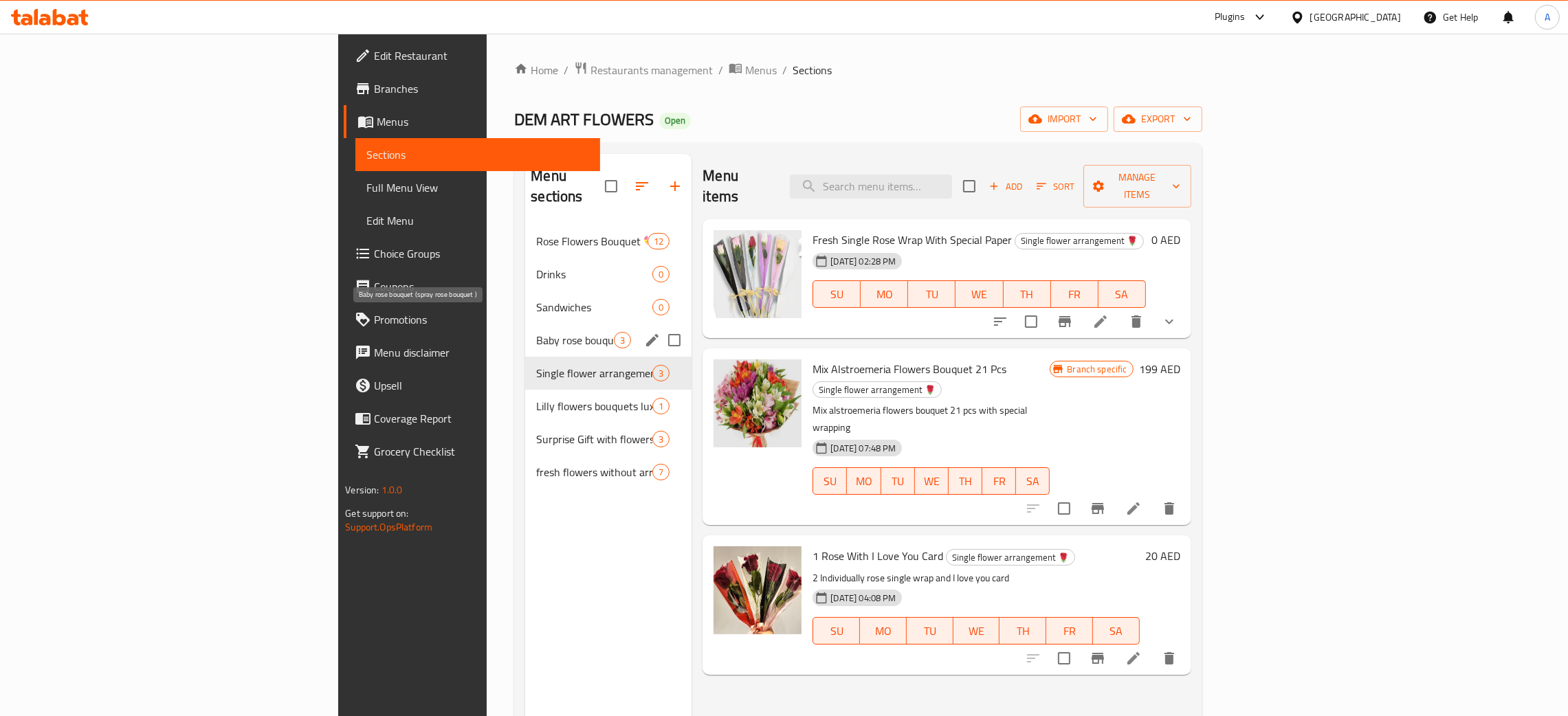
click at [536, 332] on span "Baby rose bouquet (spray rose bouquet )" at bounding box center [575, 340] width 77 height 17
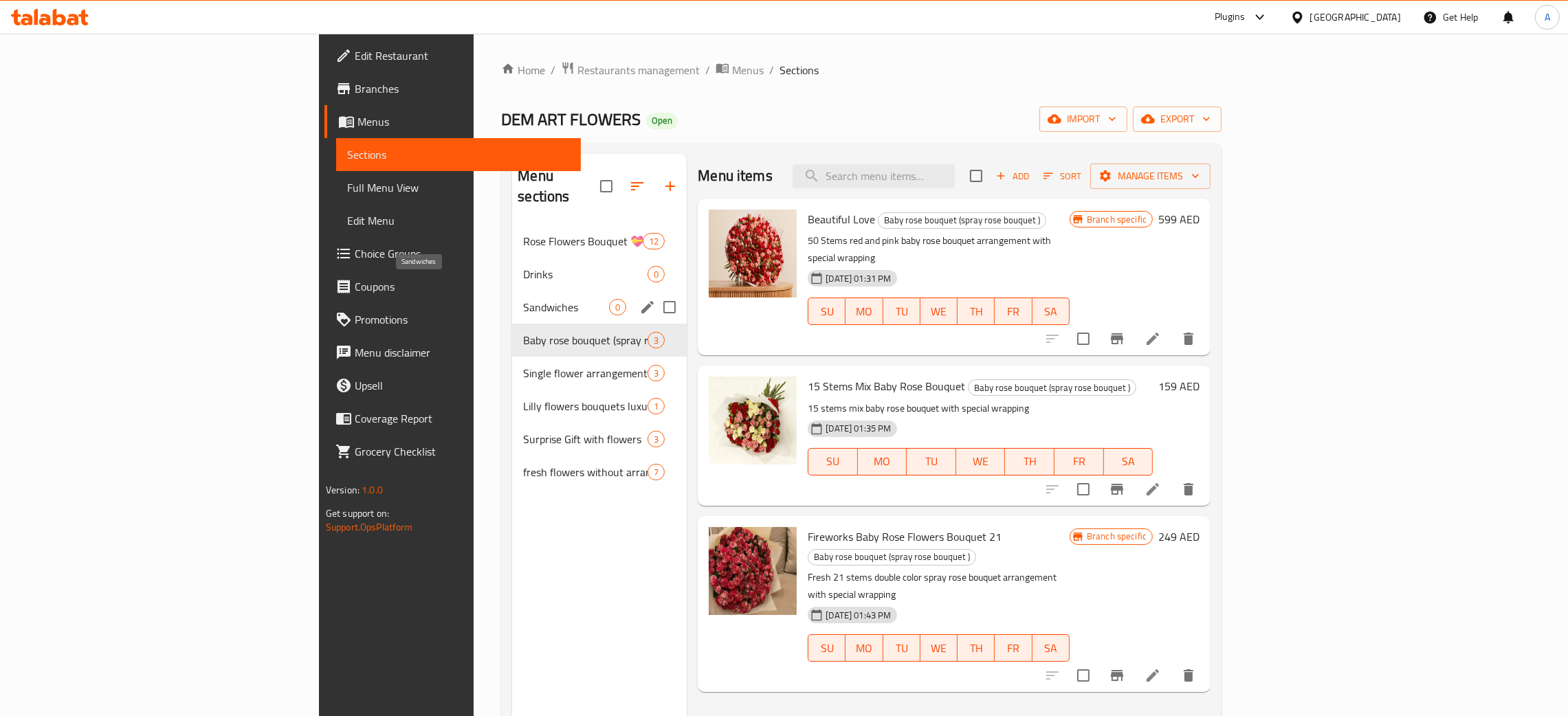
click at [523, 299] on span "Sandwiches" at bounding box center [566, 307] width 86 height 17
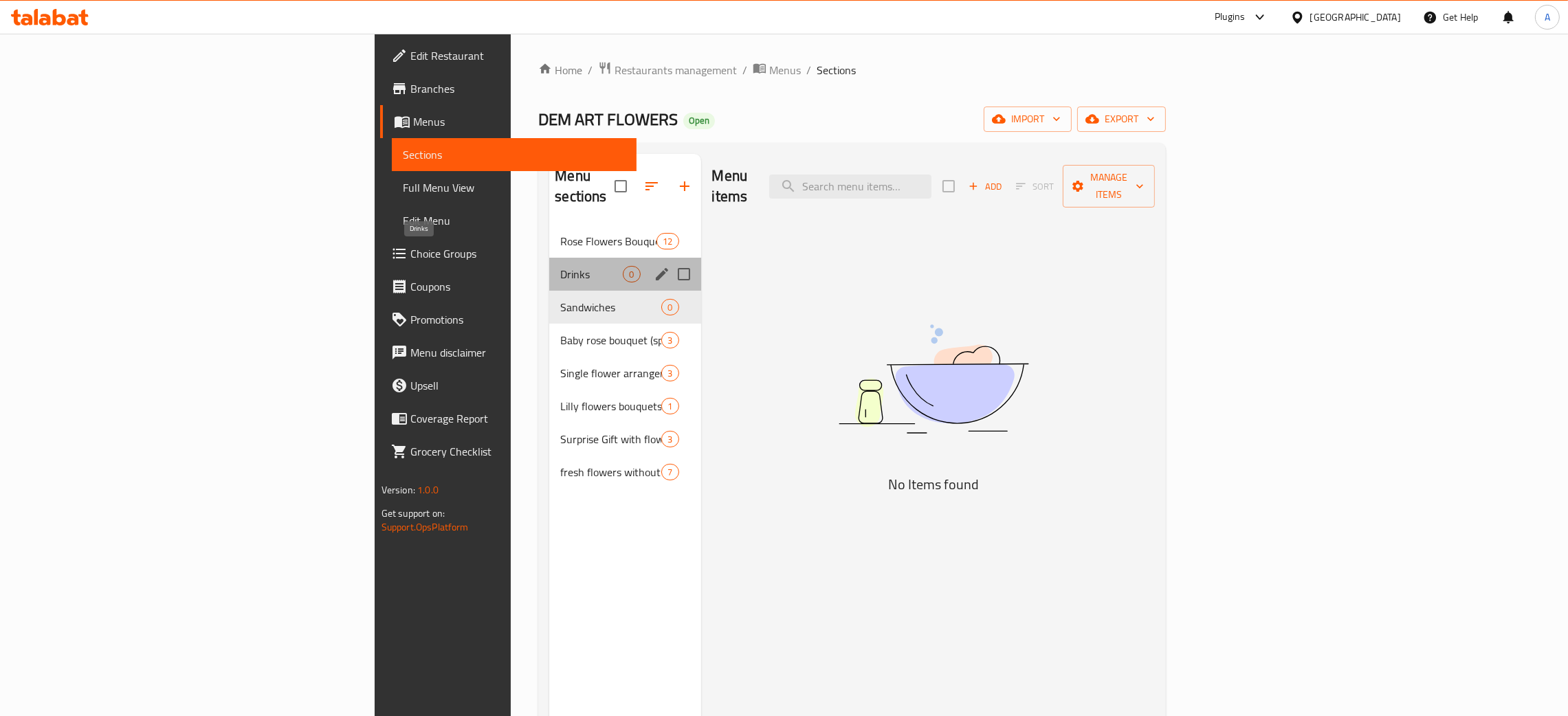
click at [560, 266] on span "Drinks" at bounding box center [591, 274] width 62 height 17
click at [560, 299] on span "Sandwiches" at bounding box center [591, 307] width 62 height 17
click at [549, 258] on div "Drinks 0" at bounding box center [624, 275] width 151 height 33
click at [560, 299] on span "Sandwiches" at bounding box center [591, 307] width 62 height 17
drag, startPoint x: 378, startPoint y: 254, endPoint x: 391, endPoint y: 274, distance: 23.9
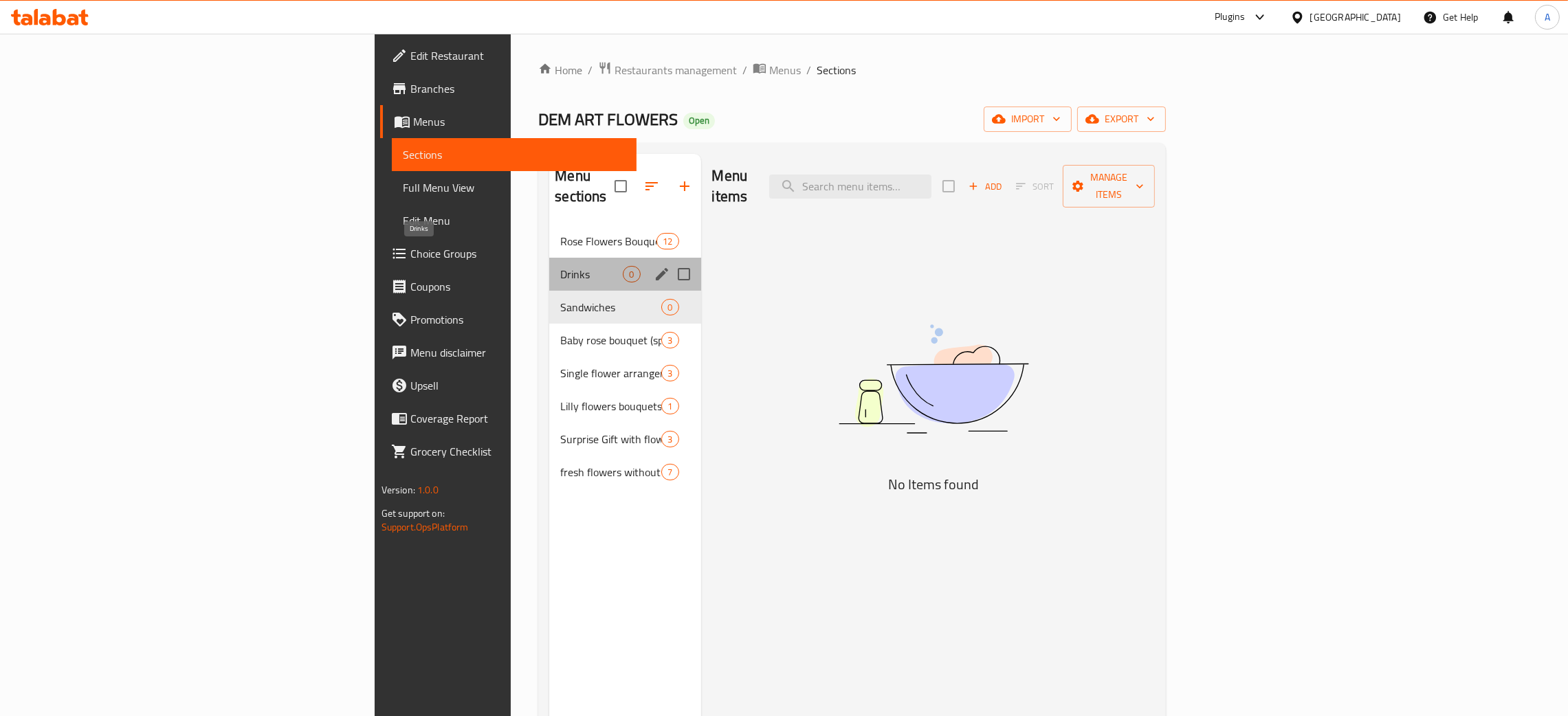
click at [560, 266] on span "Drinks" at bounding box center [591, 274] width 62 height 17
click at [560, 299] on span "Sandwiches" at bounding box center [591, 307] width 62 height 17
click at [560, 266] on span "Drinks" at bounding box center [591, 274] width 62 height 17
click at [549, 290] on div "Sandwiches 0" at bounding box center [624, 307] width 151 height 33
click at [560, 266] on span "Drinks" at bounding box center [591, 274] width 62 height 17
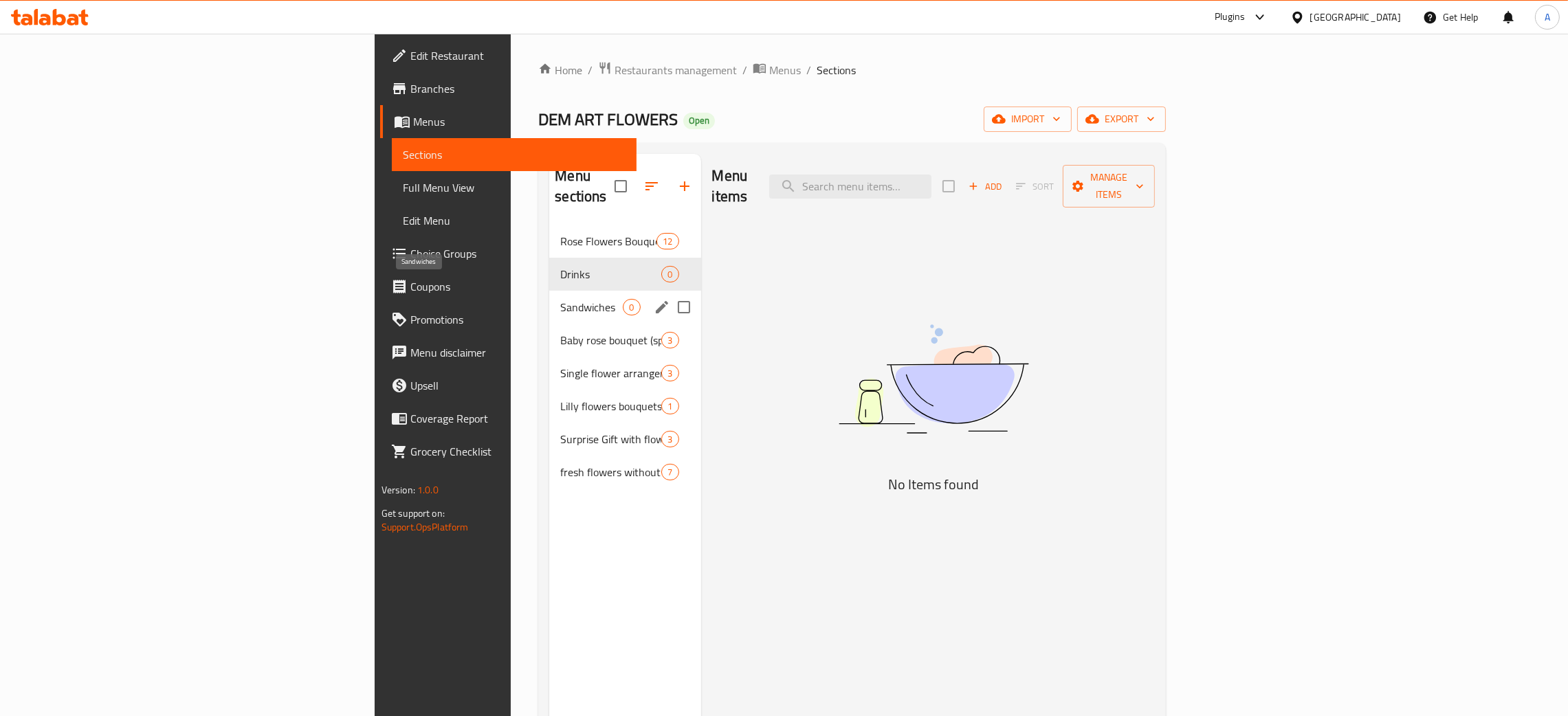
click at [560, 299] on span "Sandwiches" at bounding box center [591, 307] width 62 height 17
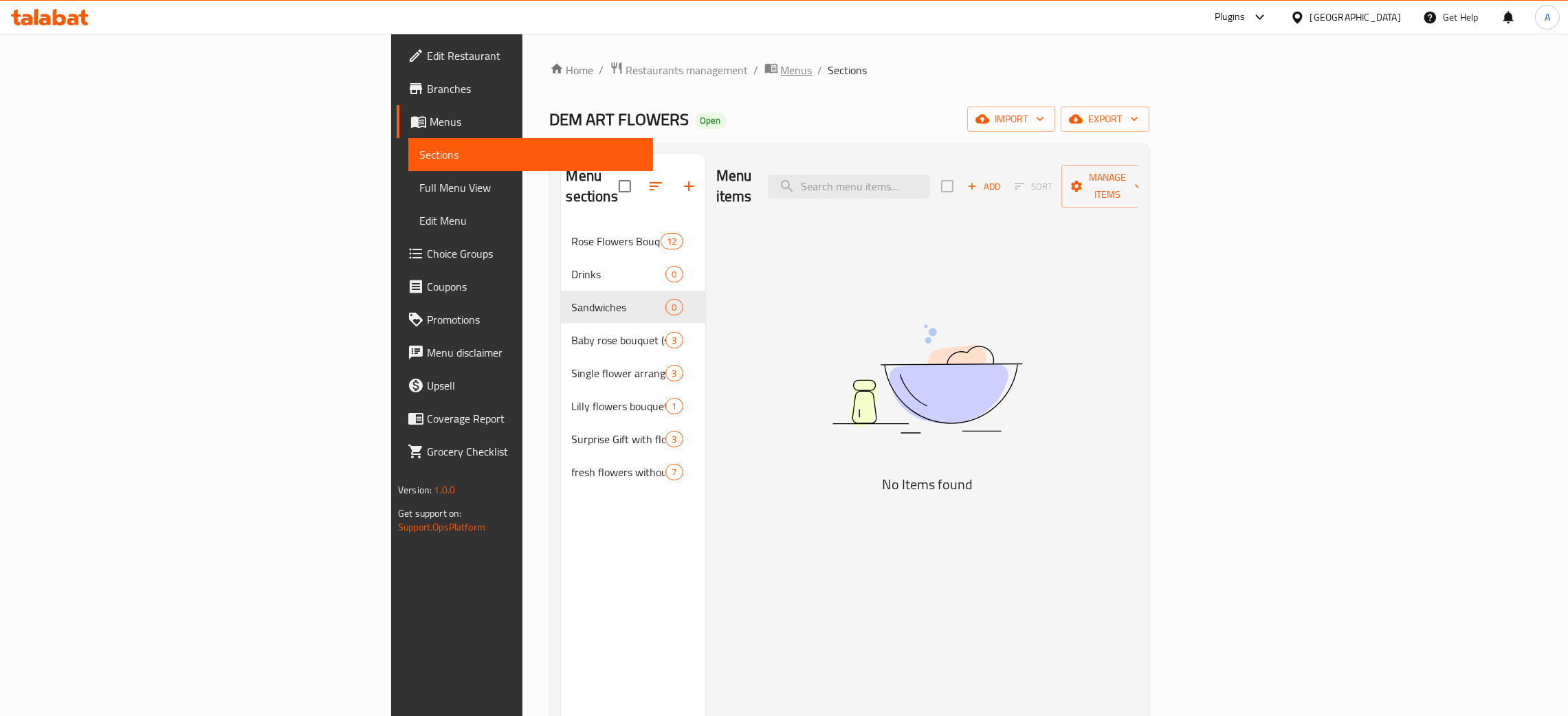
click at [780, 69] on span "Menus" at bounding box center [796, 69] width 32 height 17
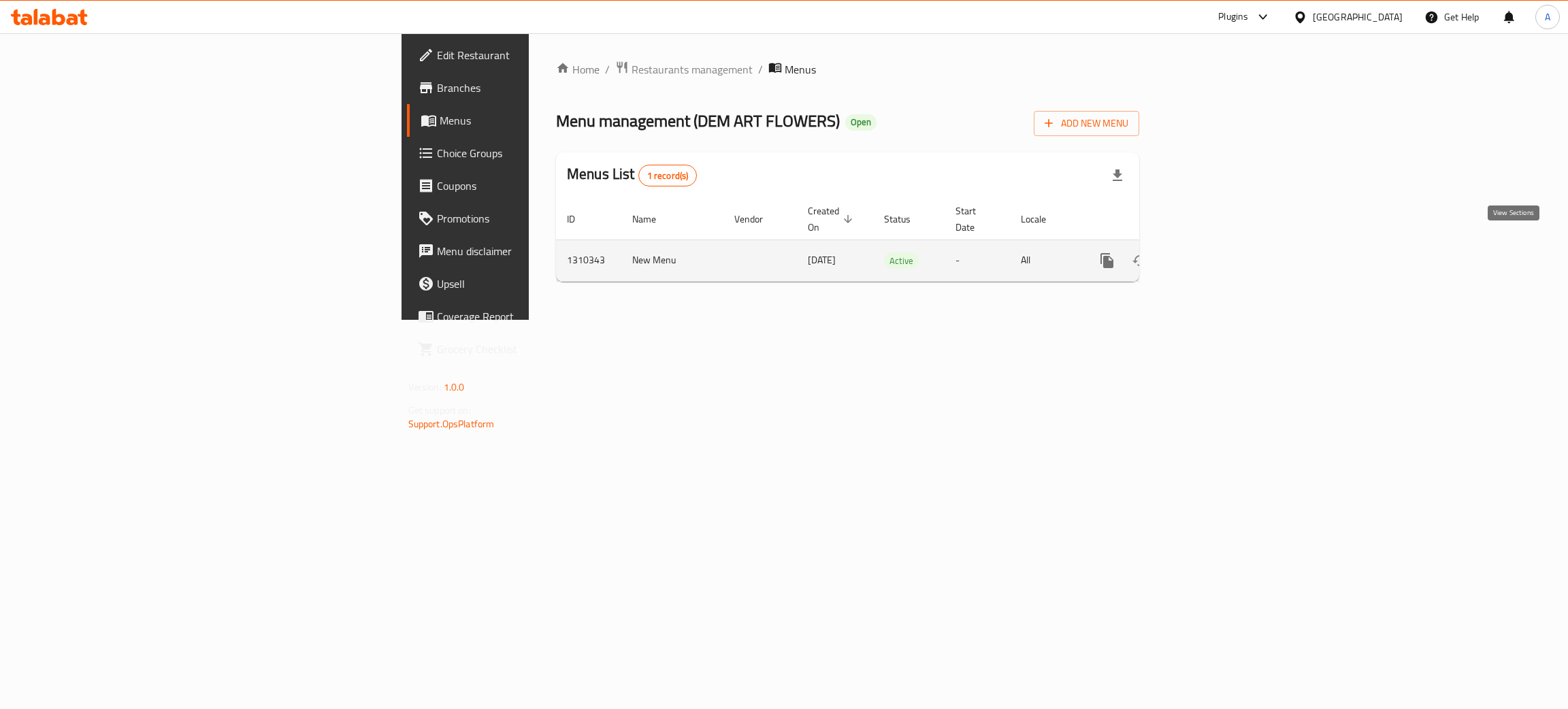
click at [1213, 253] on icon "enhanced table" at bounding box center [1205, 260] width 17 height 17
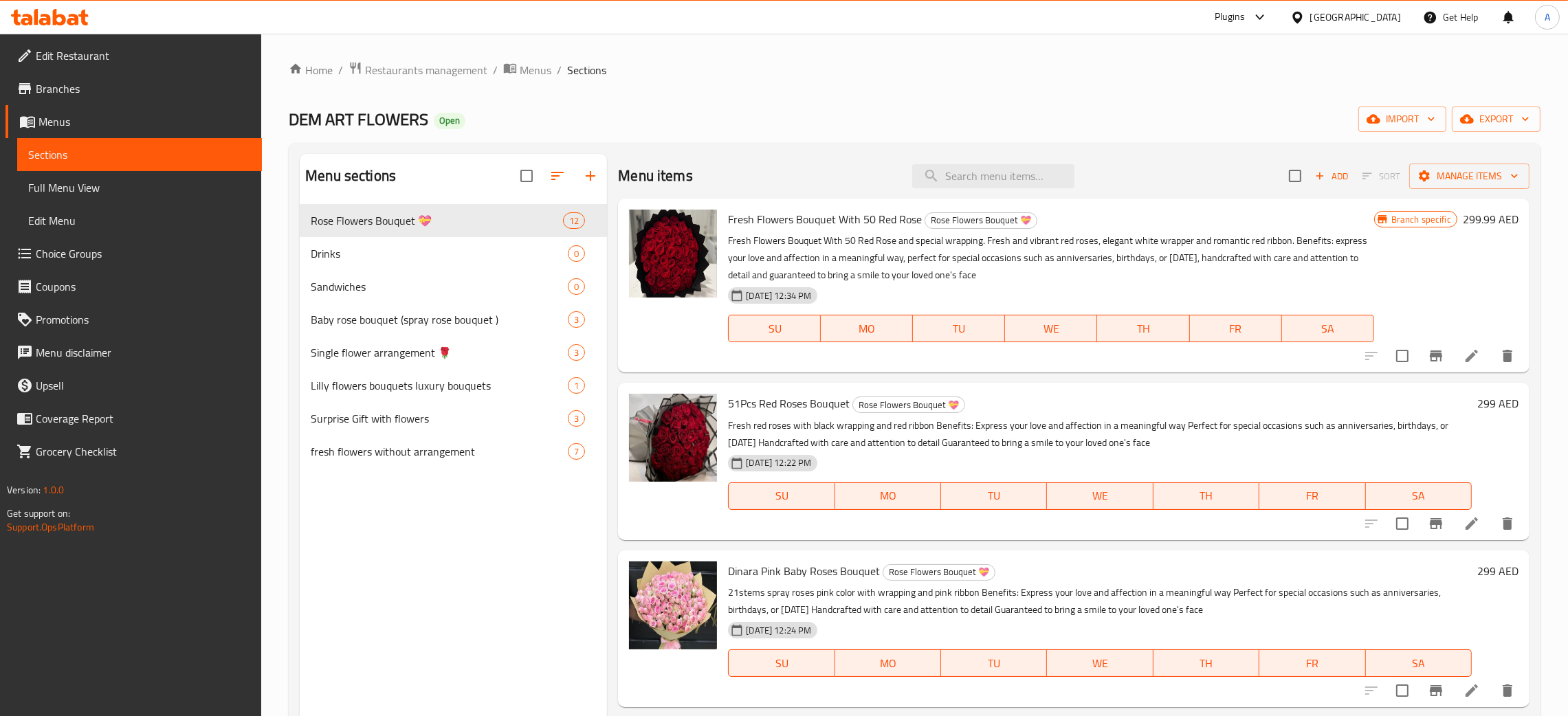
click at [73, 187] on span "Full Menu View" at bounding box center [140, 187] width 223 height 17
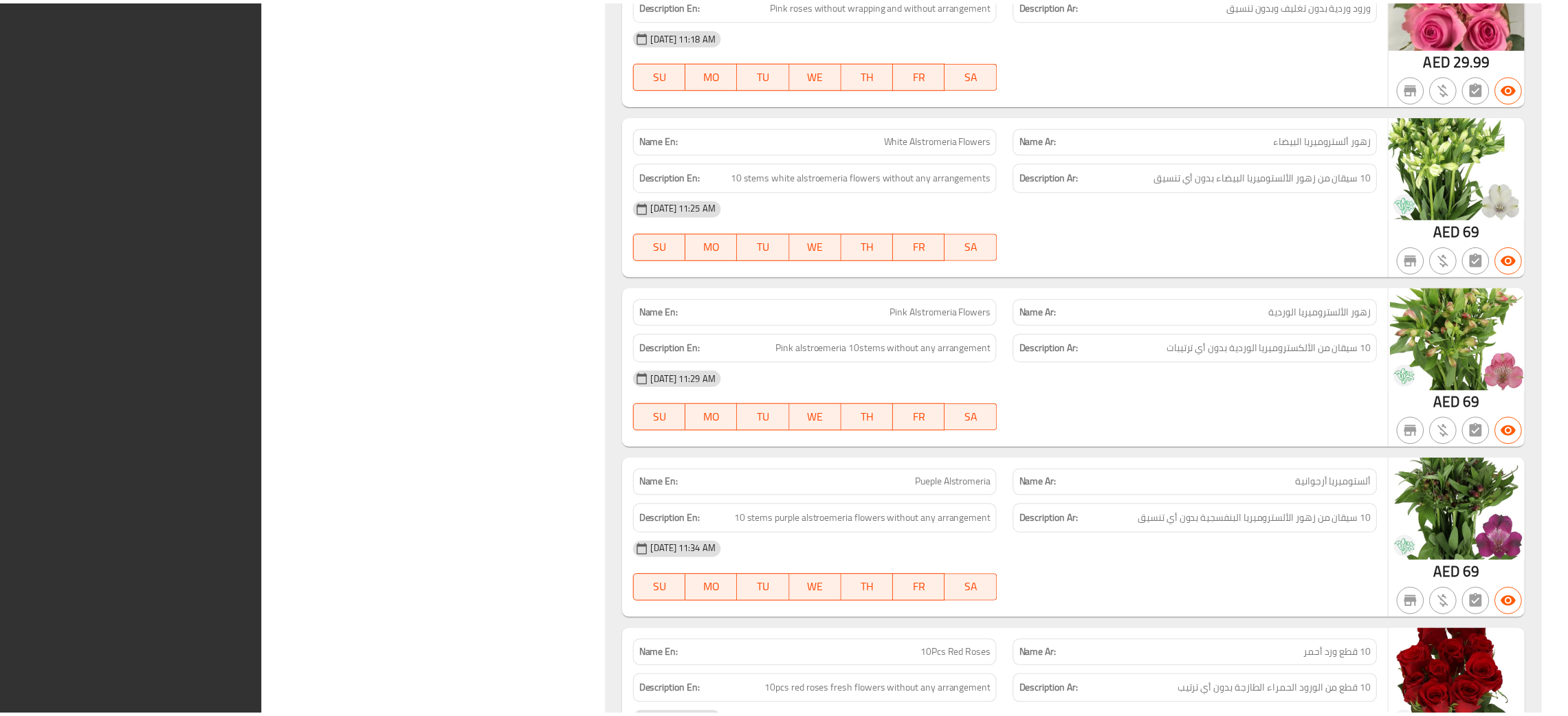
scroll to position [5680, 0]
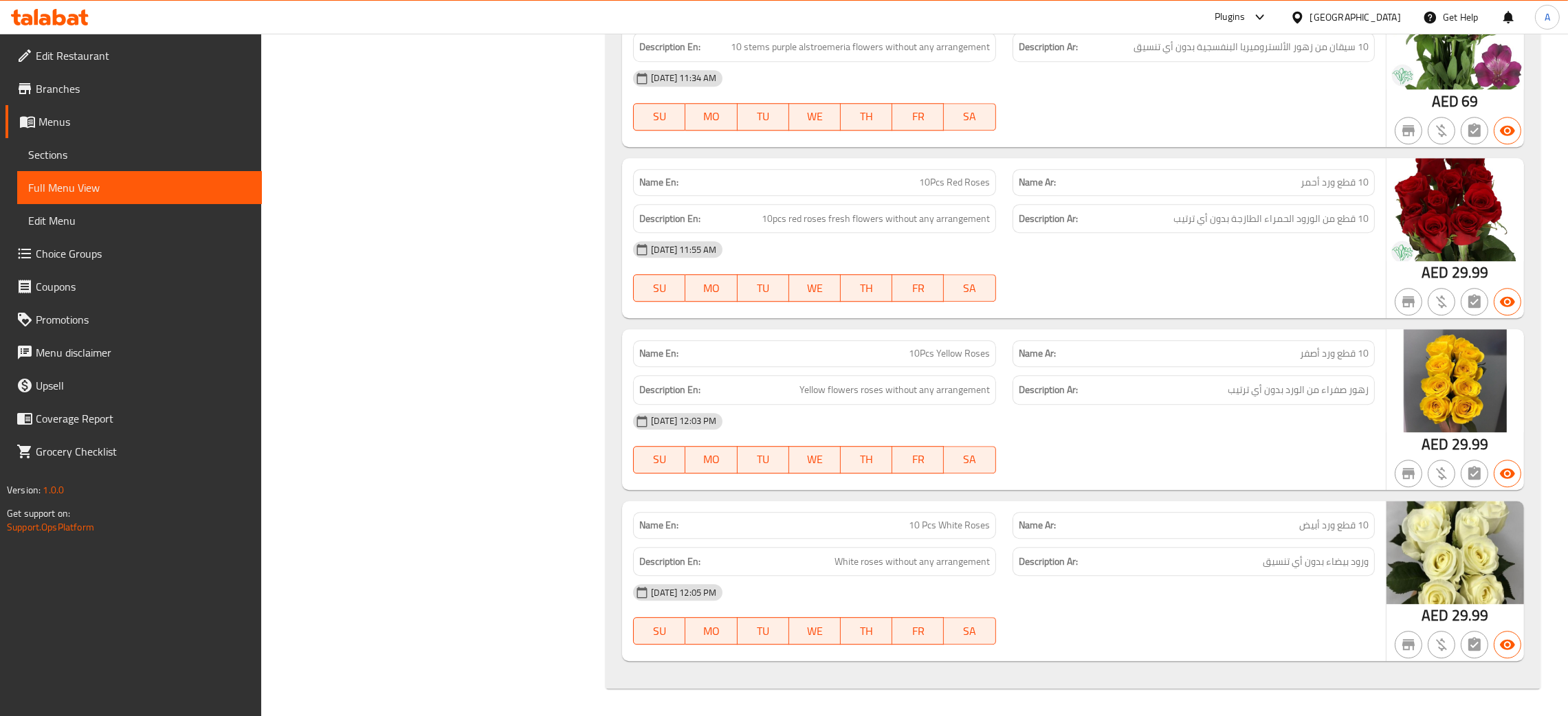
click at [47, 20] on icon at bounding box center [45, 19] width 11 height 11
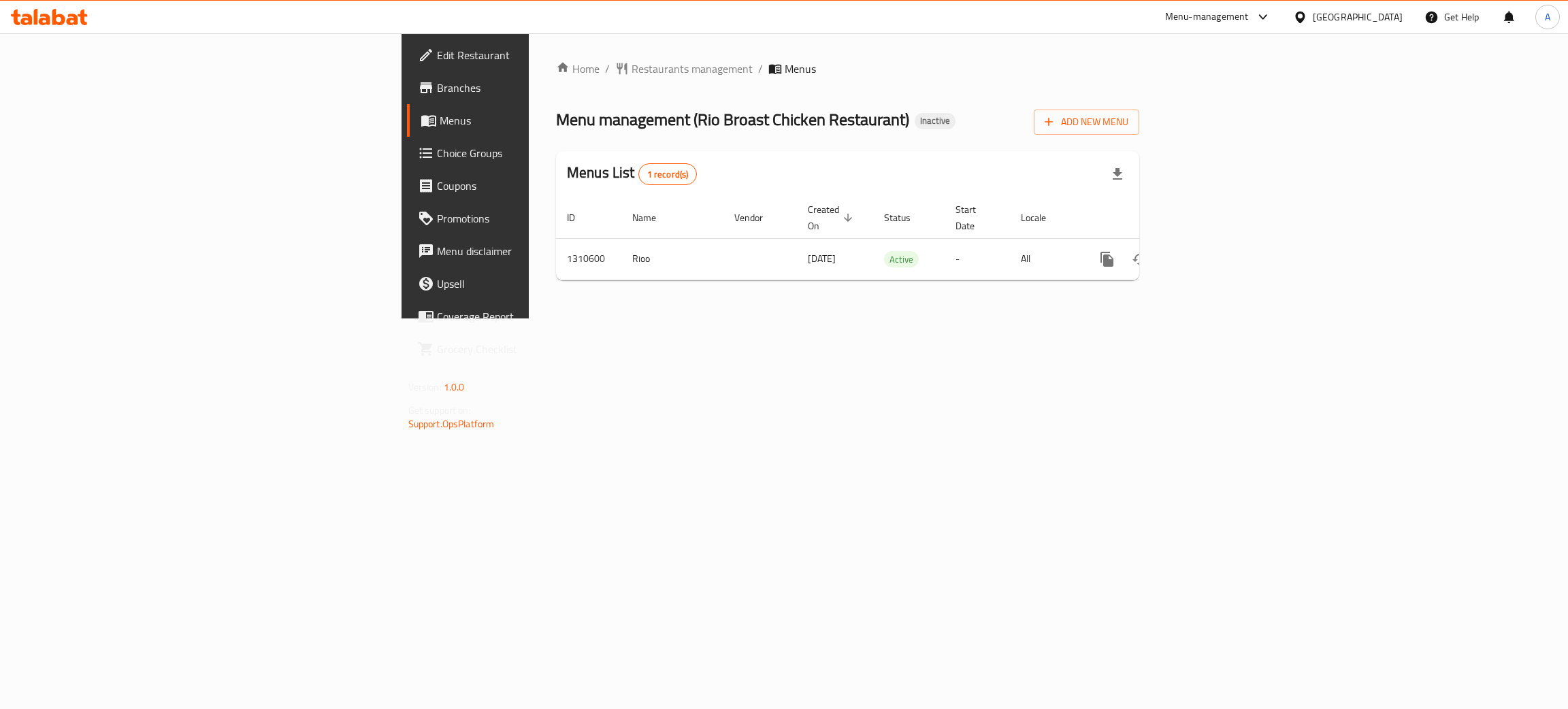
click at [437, 81] on span "Branches" at bounding box center [545, 88] width 216 height 17
click at [1213, 251] on icon "enhanced table" at bounding box center [1205, 259] width 17 height 17
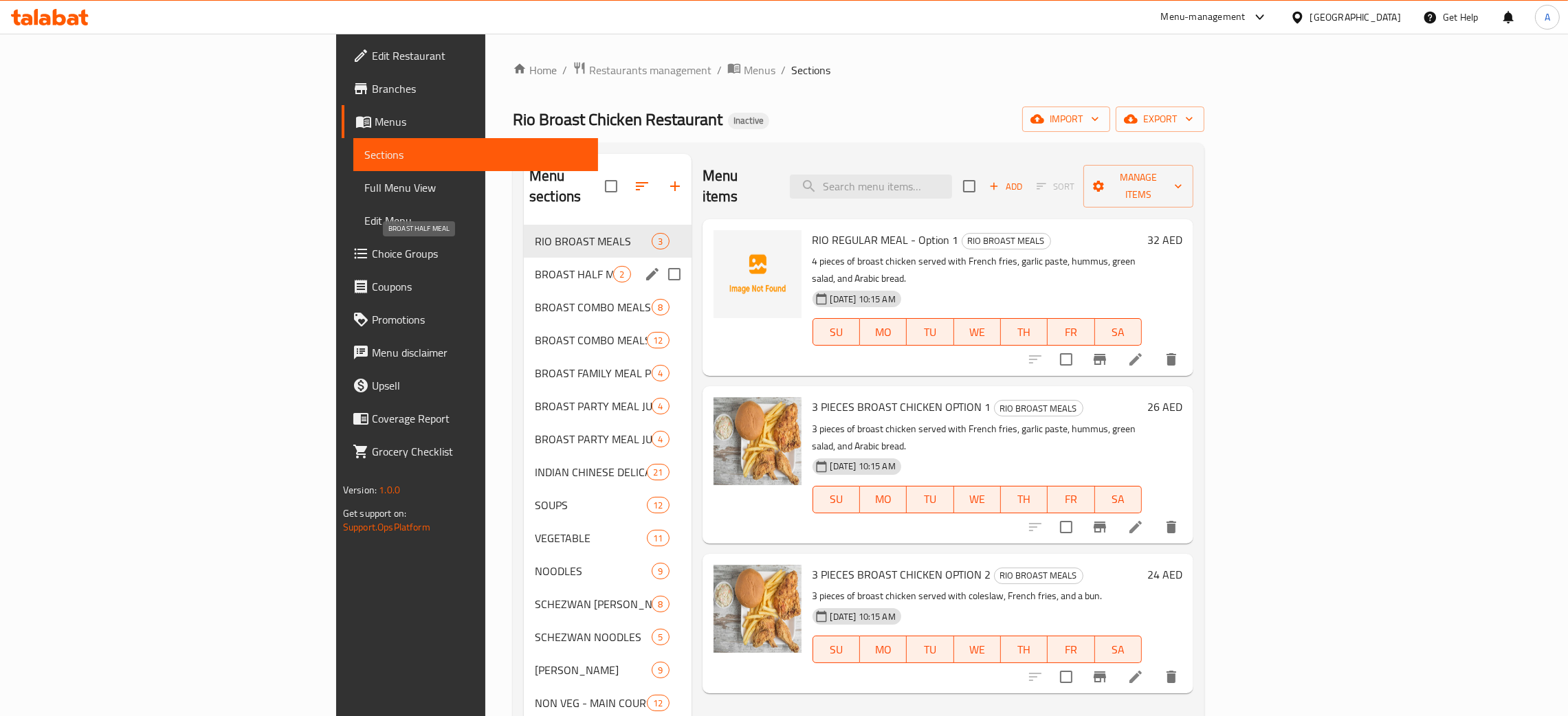
click at [535, 266] on span "BROAST HALF MEAL" at bounding box center [573, 274] width 78 height 17
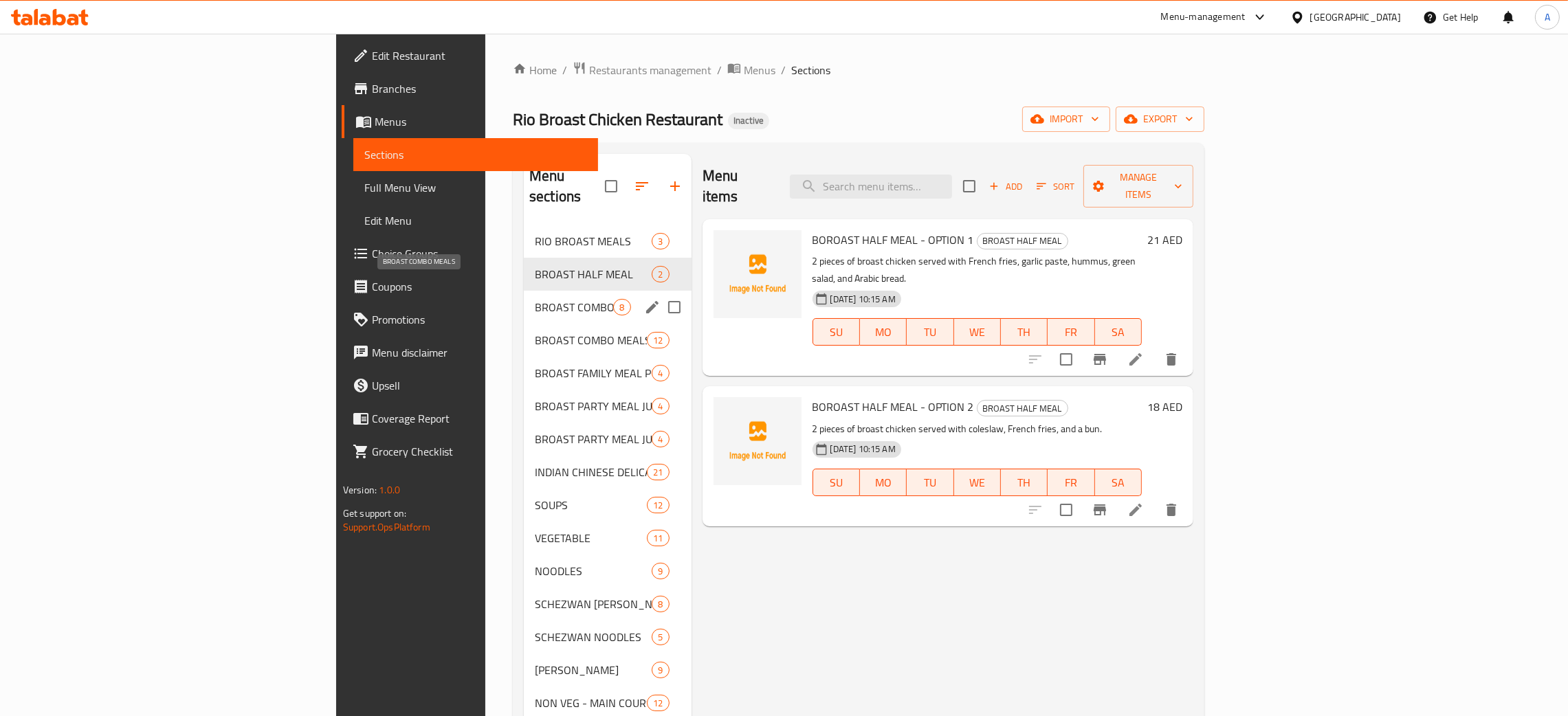
click at [535, 299] on span "BROAST COMBO MEALS" at bounding box center [573, 307] width 78 height 17
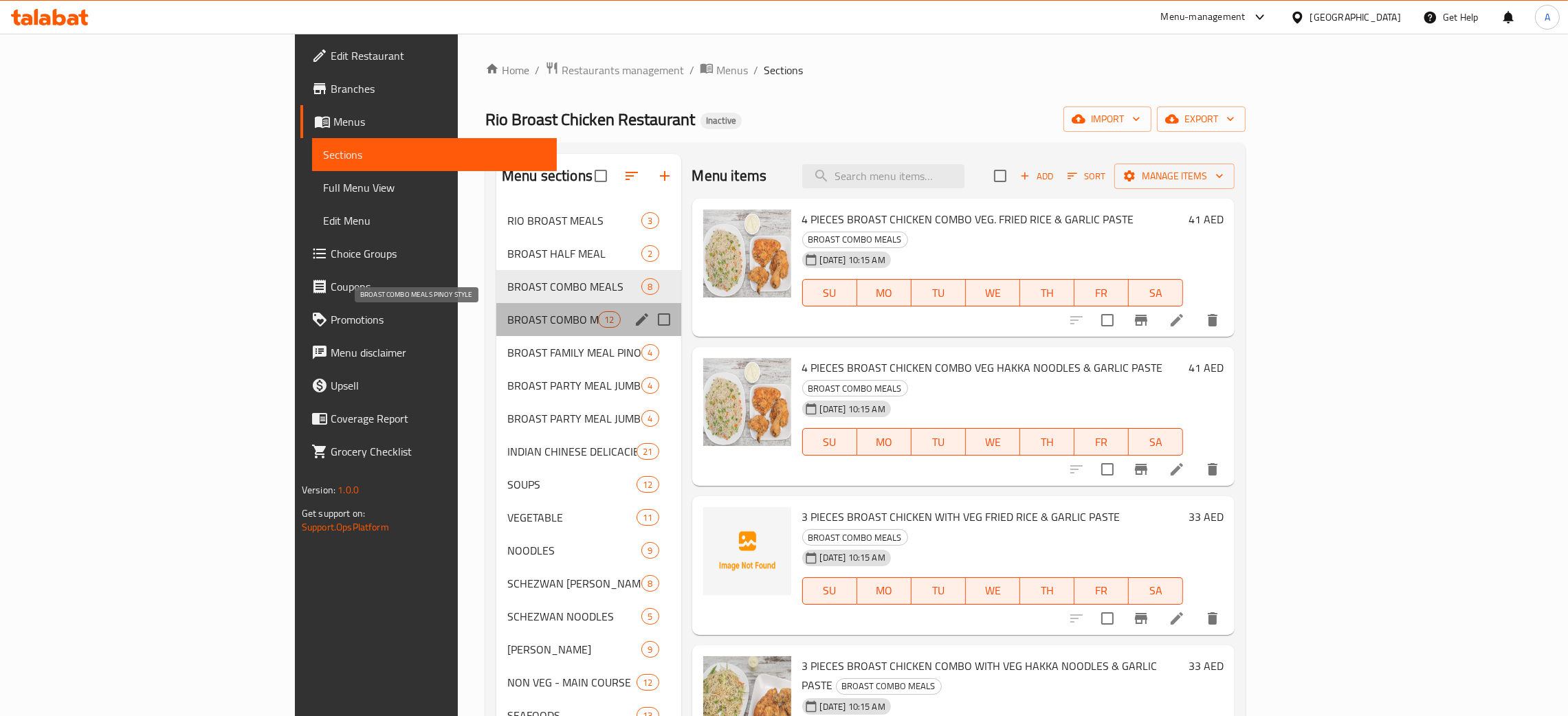
click at [507, 321] on span "BROAST COMBO MEALS PINOY STYLE" at bounding box center [552, 319] width 90 height 17
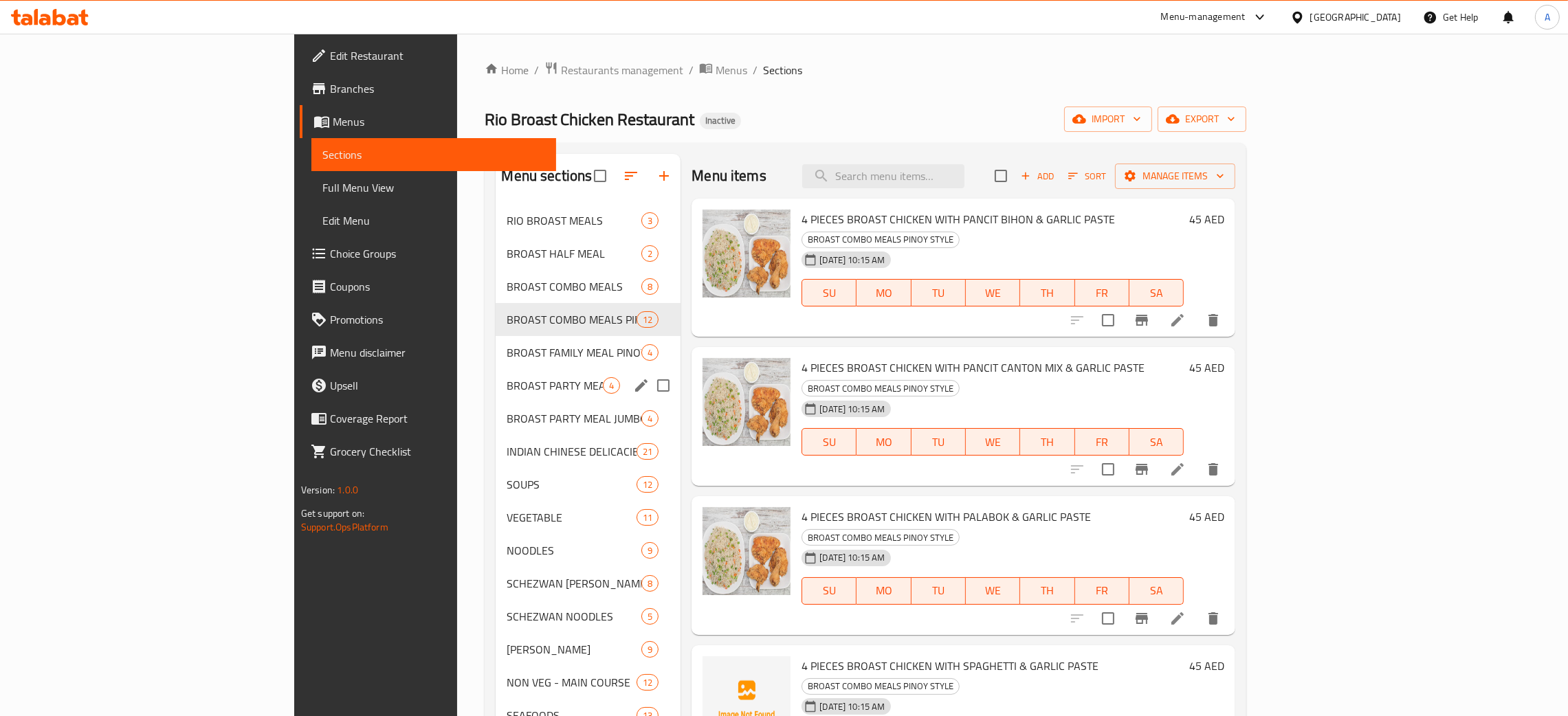
click at [495, 371] on div "BROAST PARTY MEAL JUMBO 4" at bounding box center [587, 385] width 185 height 33
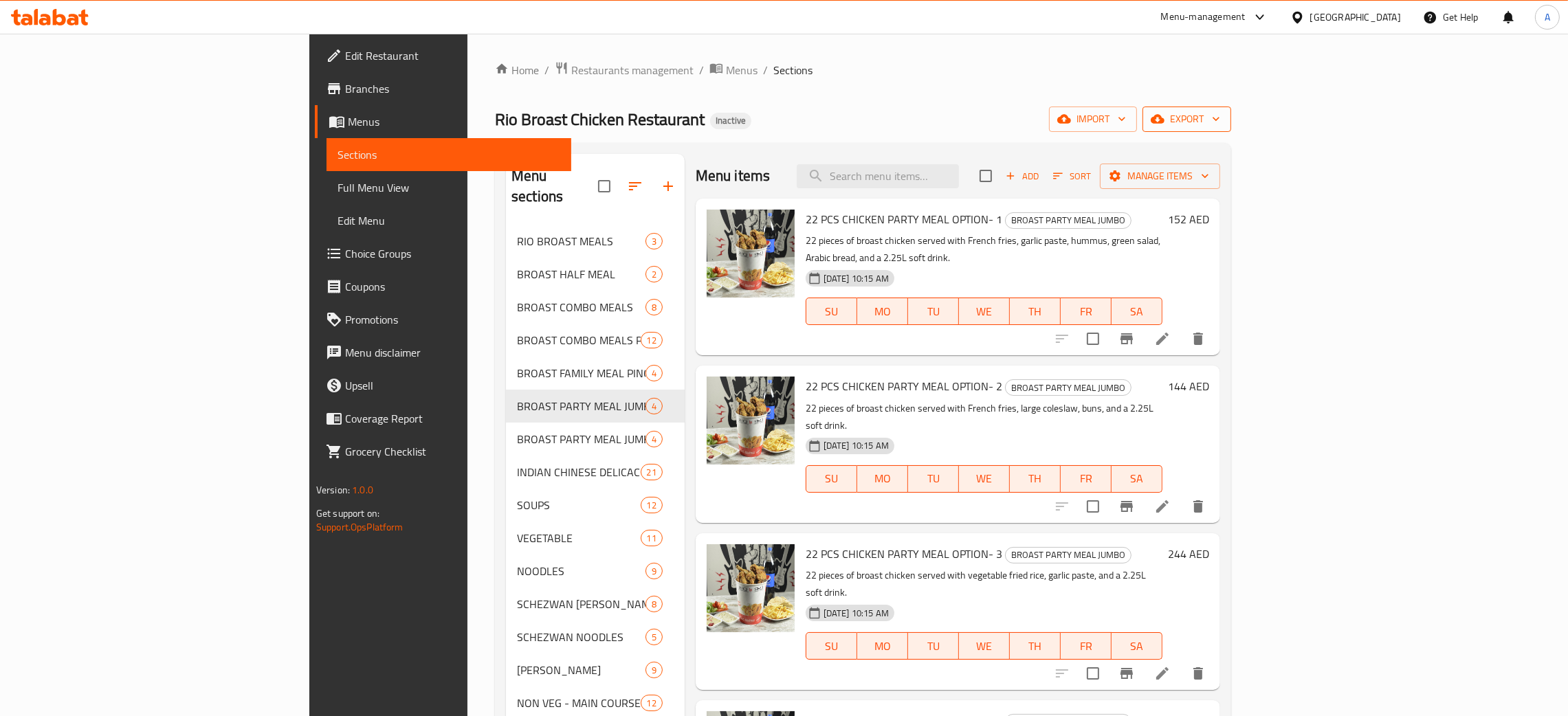
click at [1223, 119] on icon "button" at bounding box center [1216, 119] width 14 height 14
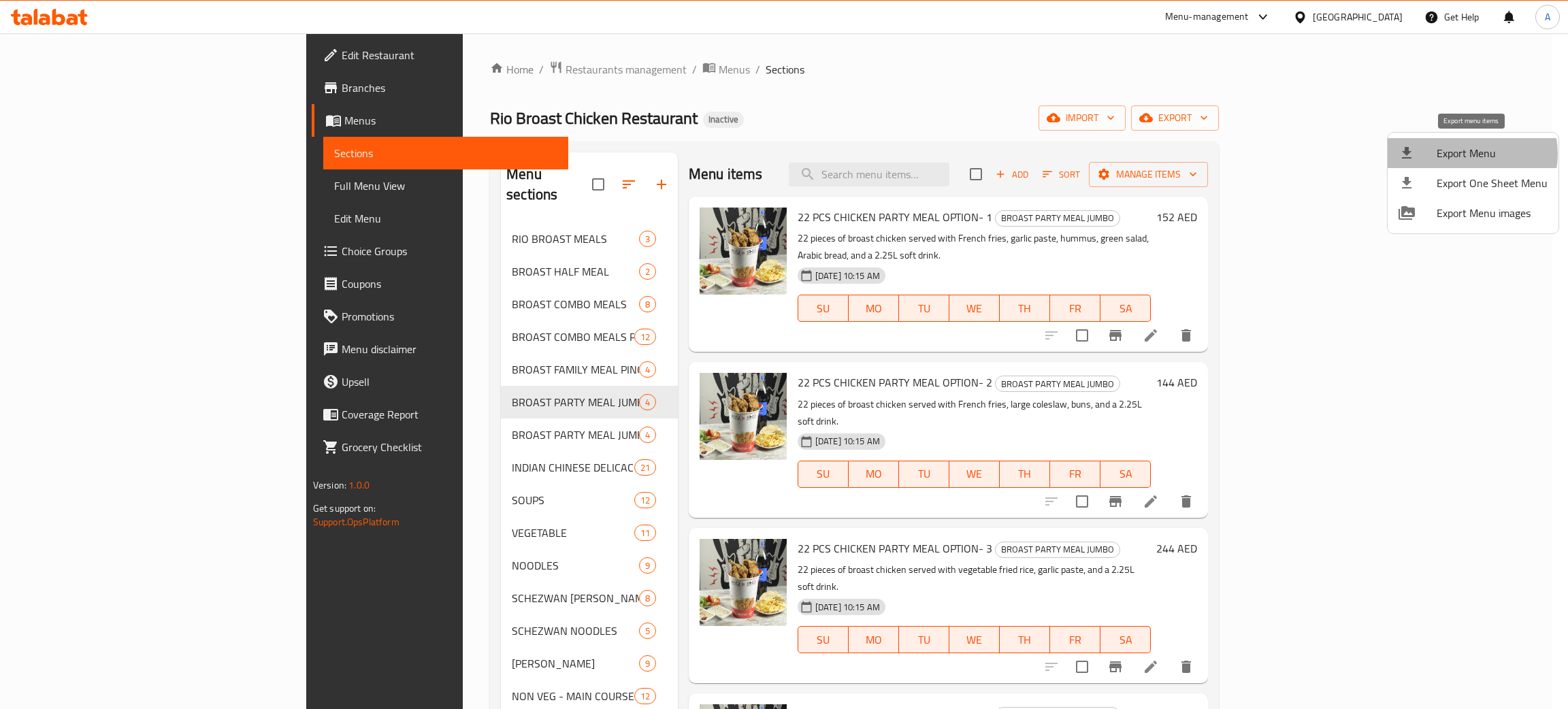
click at [1469, 154] on span "Export Menu" at bounding box center [1492, 153] width 111 height 17
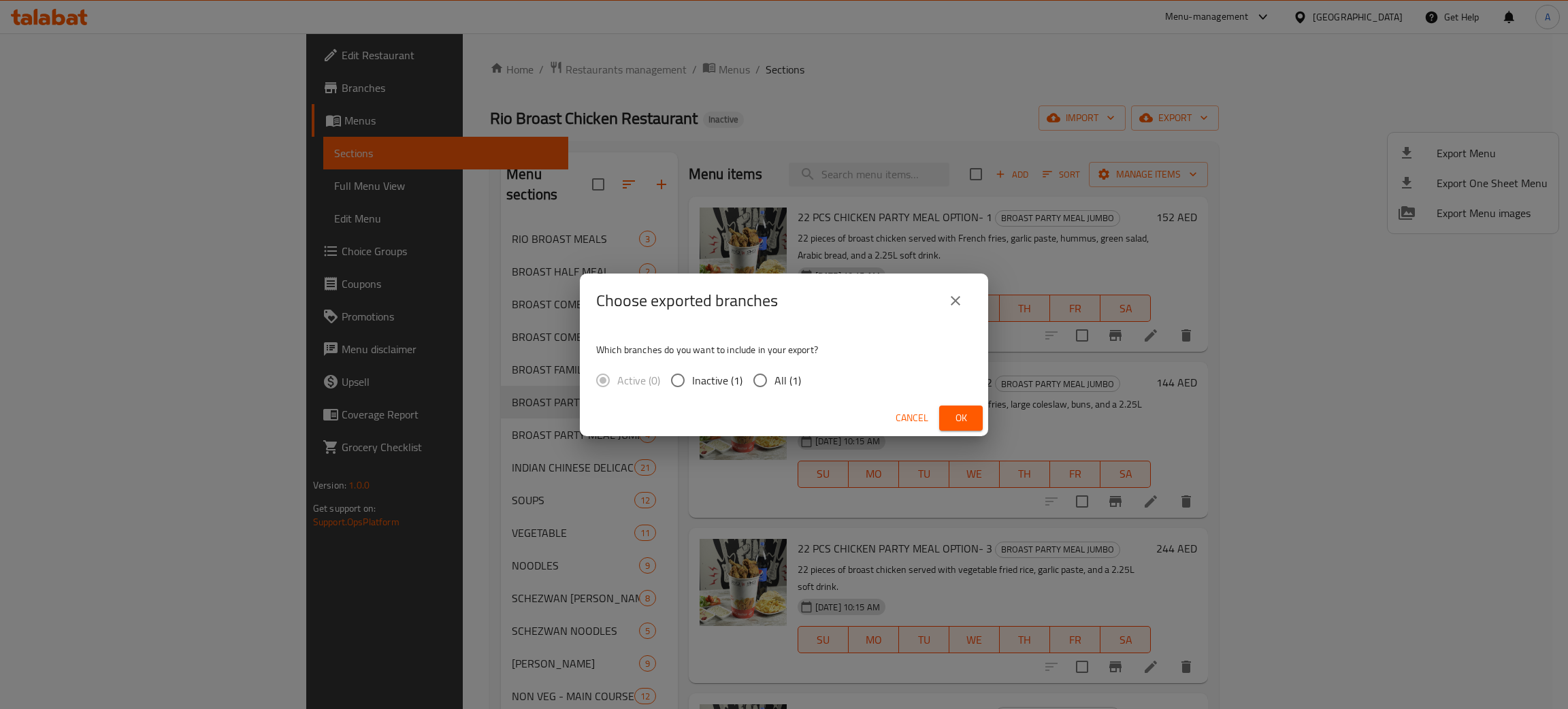
click at [959, 414] on span "Ok" at bounding box center [960, 418] width 22 height 17
